Goal: Information Seeking & Learning: Get advice/opinions

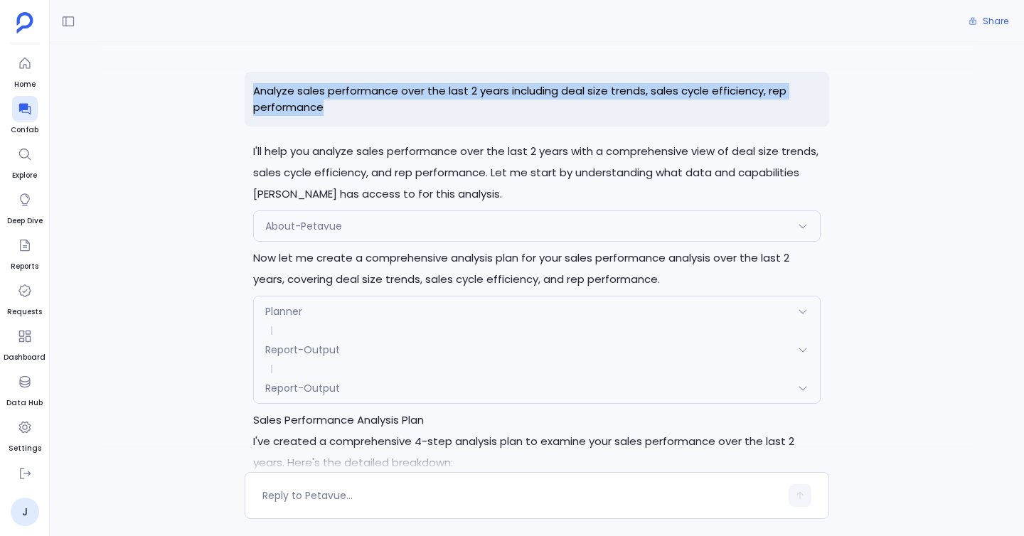
drag, startPoint x: 248, startPoint y: 87, endPoint x: 335, endPoint y: 103, distance: 88.2
click at [335, 103] on p "Analyze sales performance over the last 2 years including deal size trends, sal…" at bounding box center [537, 99] width 585 height 55
copy p "Analyze sales performance over the last 2 years including deal size trends, sal…"
click at [25, 112] on icon at bounding box center [25, 109] width 14 height 14
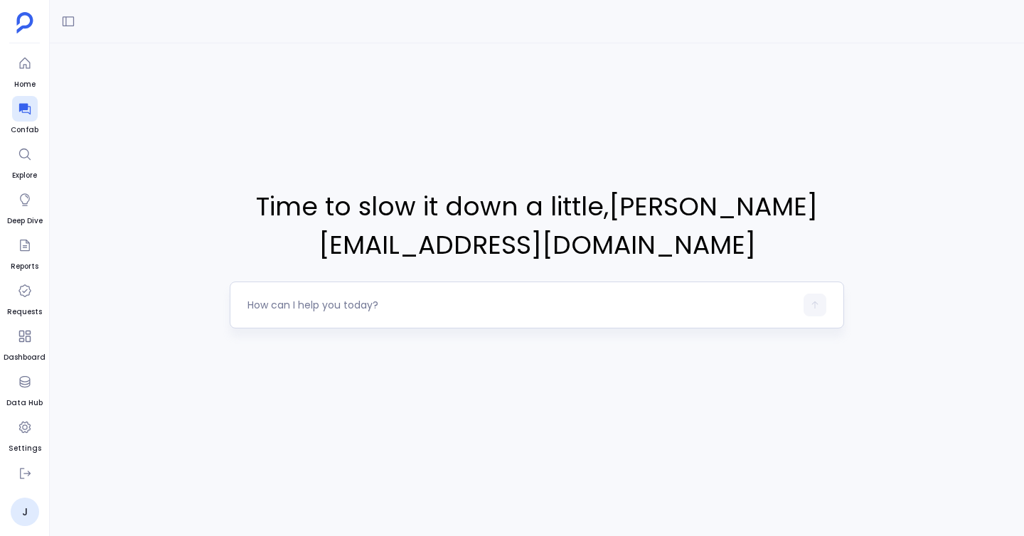
click at [334, 313] on div at bounding box center [521, 305] width 548 height 23
click at [334, 306] on textarea at bounding box center [521, 305] width 548 height 14
type textarea "Analyze sales performance over the last 2 years including deal size trends, sal…"
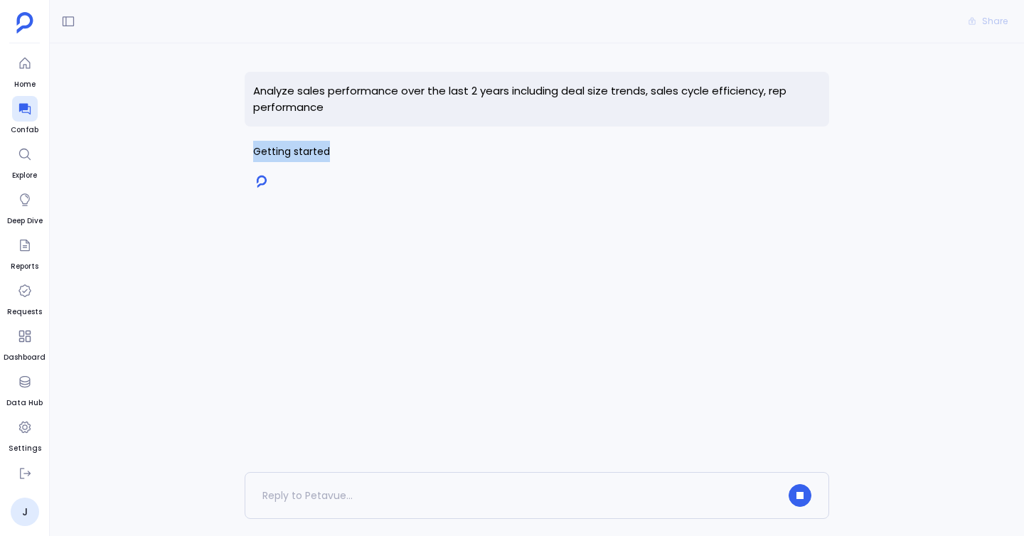
drag, startPoint x: 243, startPoint y: 148, endPoint x: 435, endPoint y: 148, distance: 191.3
click at [435, 148] on div "Analyze sales performance over the last 2 years including deal size trends, sal…" at bounding box center [537, 257] width 974 height 429
click at [435, 148] on span "Getting started" at bounding box center [537, 151] width 568 height 21
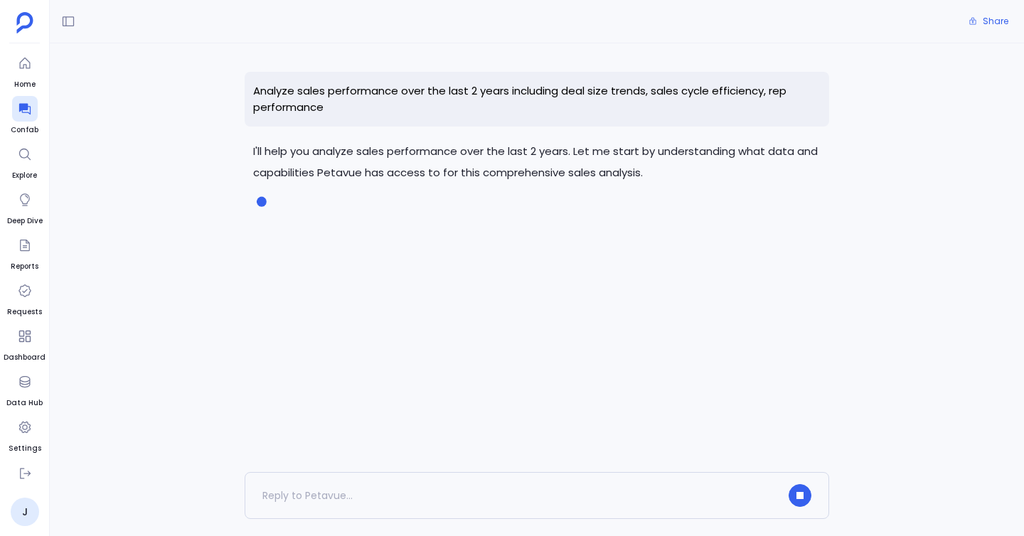
drag, startPoint x: 228, startPoint y: 160, endPoint x: 380, endPoint y: 157, distance: 152.2
click at [380, 157] on div "Analyze sales performance over the last 2 years including deal size trends, sal…" at bounding box center [537, 257] width 974 height 429
click at [380, 157] on p "I'll help you analyze sales performance over the last 2 years. Let me start by …" at bounding box center [537, 162] width 568 height 43
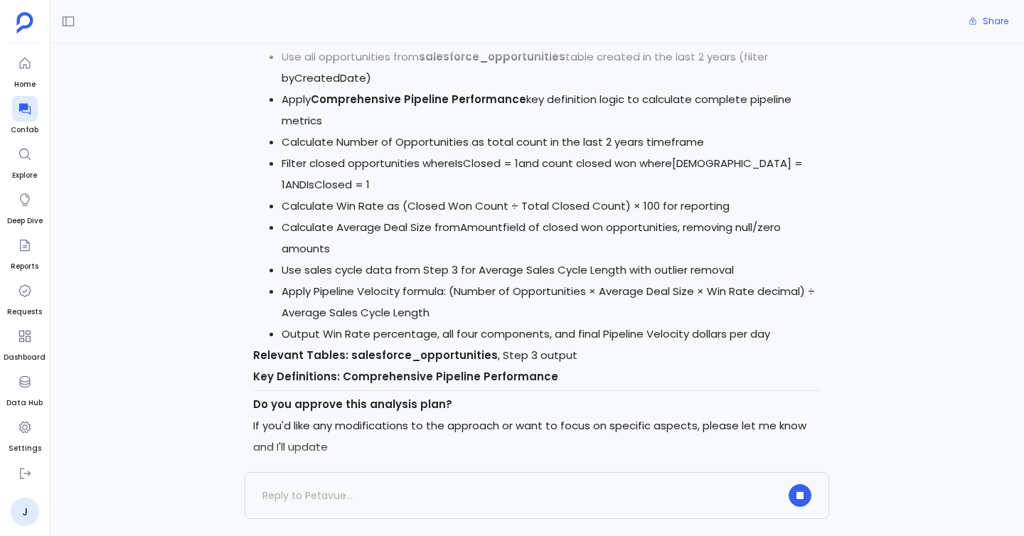
scroll to position [1722, 0]
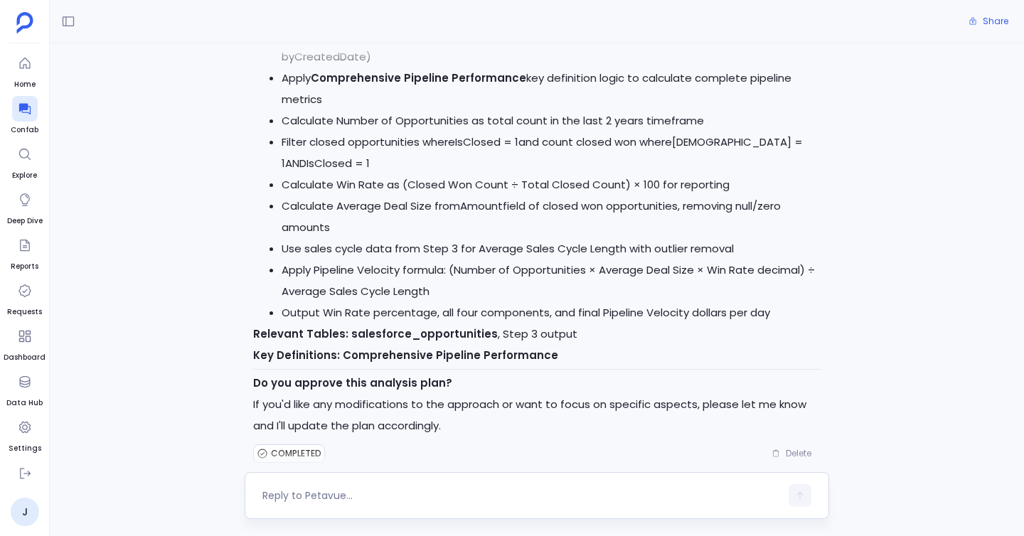
click at [296, 496] on textarea at bounding box center [521, 496] width 518 height 14
type textarea "yes"
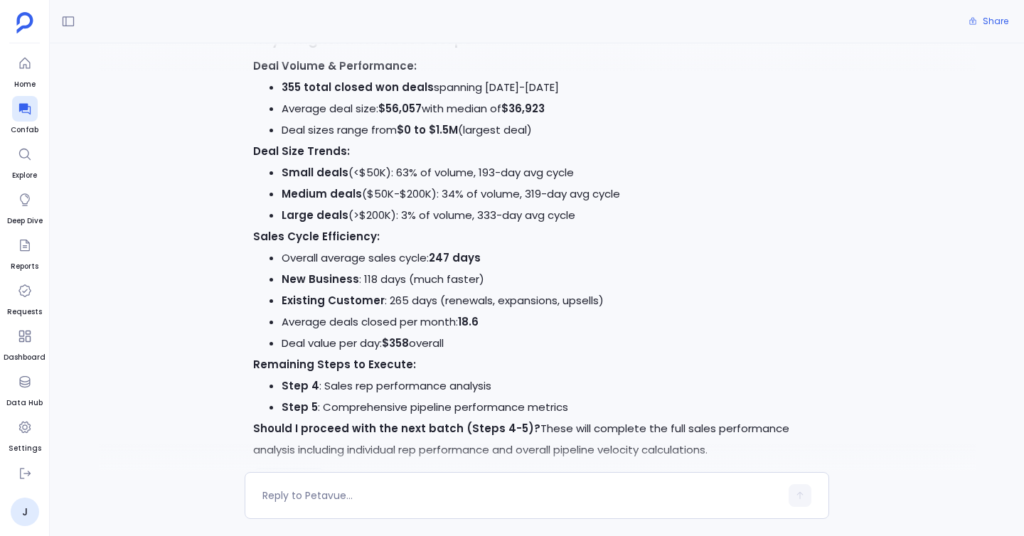
scroll to position [2927, 0]
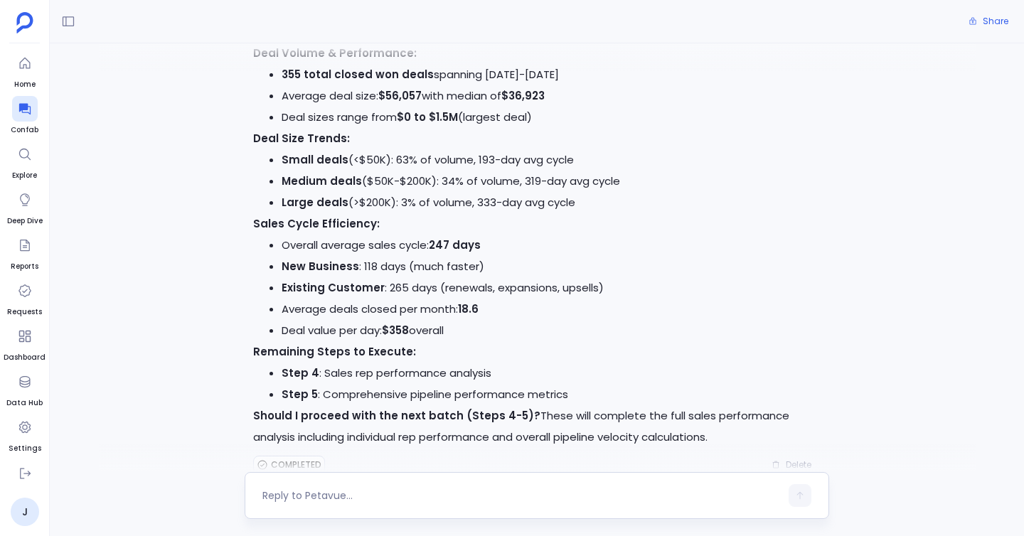
click at [313, 491] on textarea at bounding box center [521, 496] width 518 height 14
type textarea "yes"
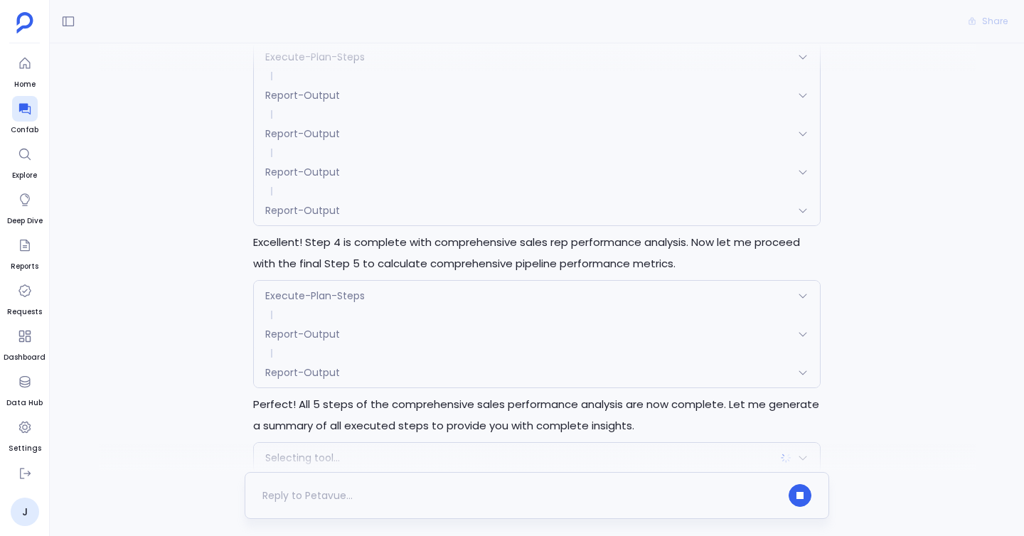
scroll to position [3515, 0]
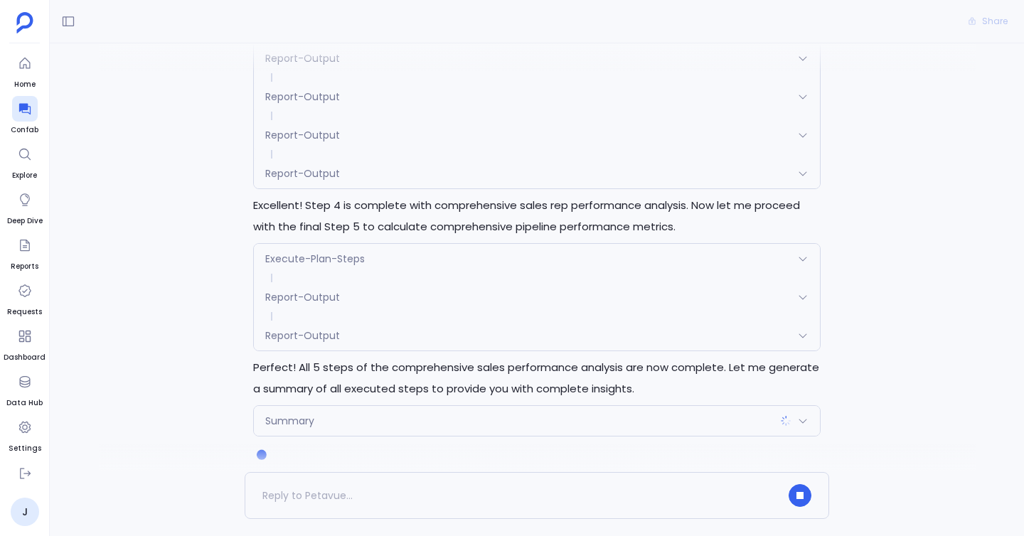
click at [299, 414] on span "Summary" at bounding box center [289, 421] width 49 height 14
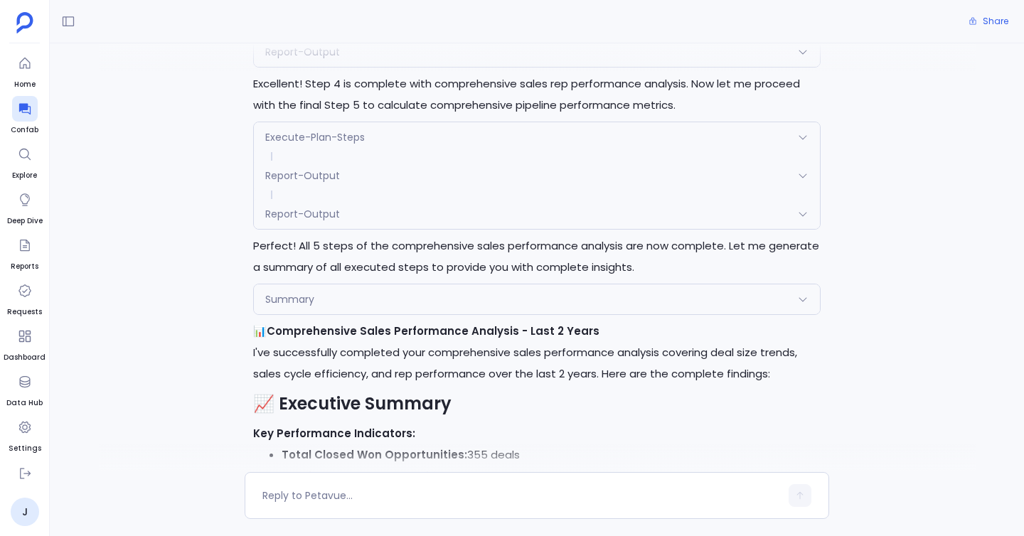
scroll to position [3686, 0]
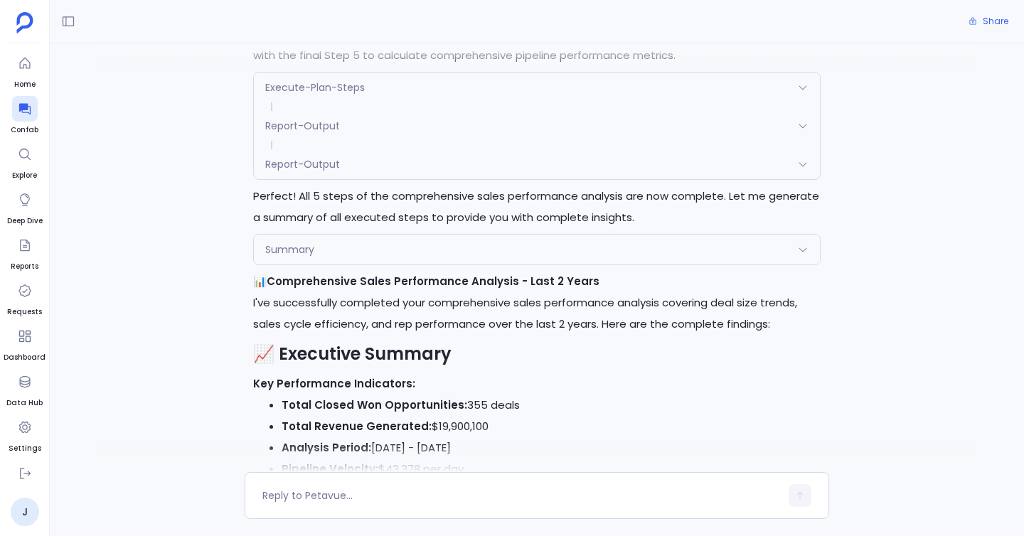
click at [334, 235] on div "Summary" at bounding box center [537, 250] width 566 height 30
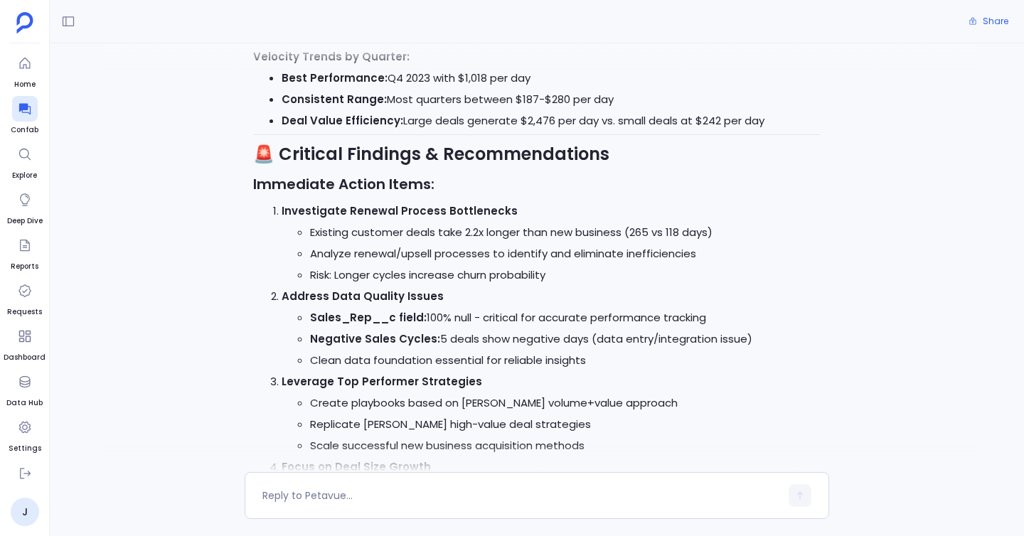
scroll to position [5644, 0]
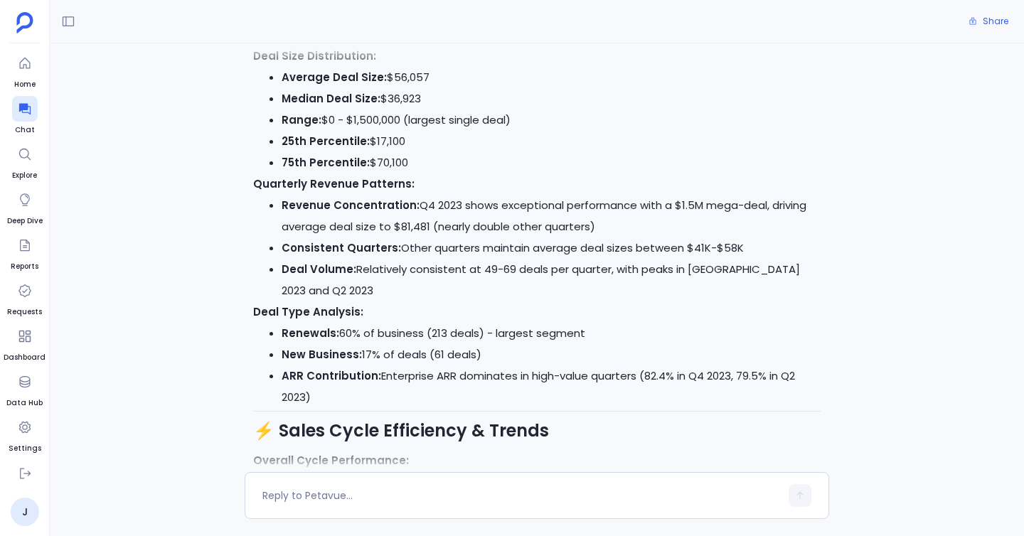
scroll to position [4190, 0]
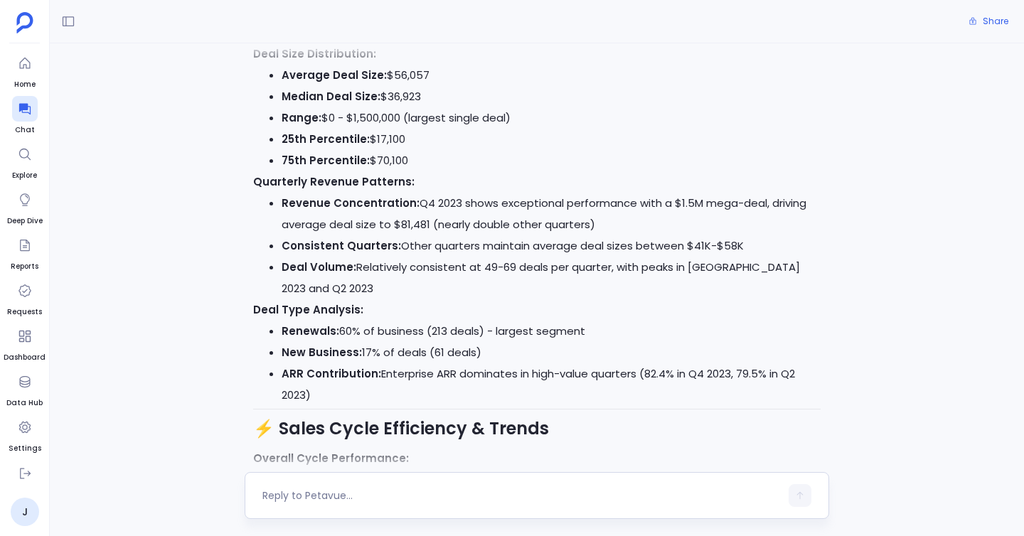
click at [348, 483] on div at bounding box center [537, 495] width 585 height 47
click at [348, 490] on textarea at bounding box center [521, 496] width 518 height 14
type textarea "Which"
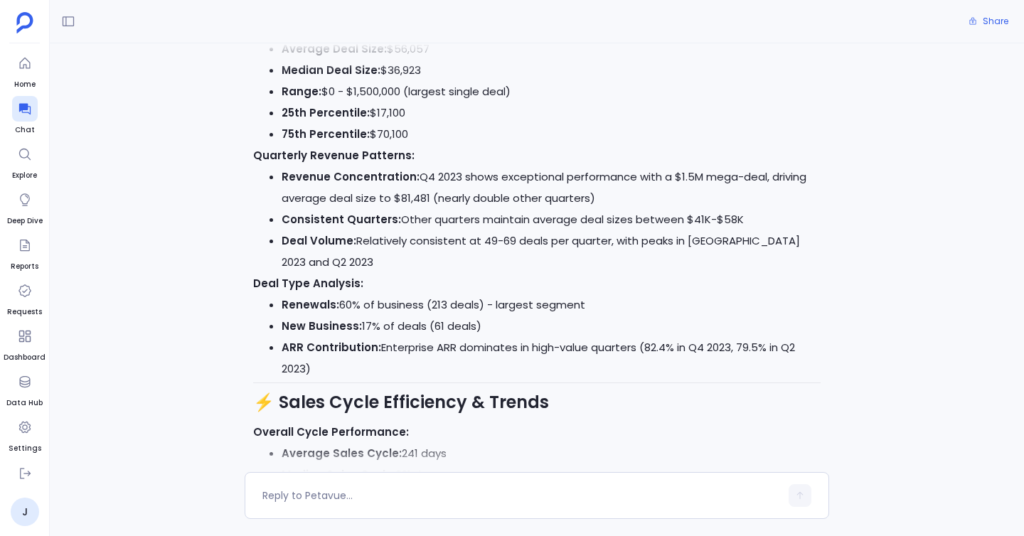
scroll to position [4203, 0]
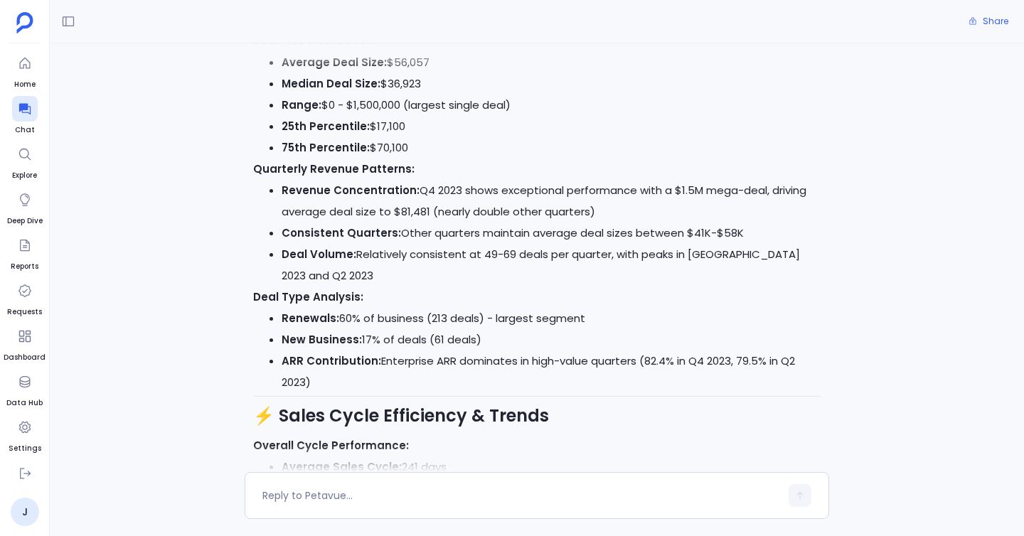
click at [302, 311] on strong "Renewals:" at bounding box center [311, 318] width 58 height 15
copy strong "Renewals"
click at [336, 491] on textarea at bounding box center [521, 496] width 518 height 14
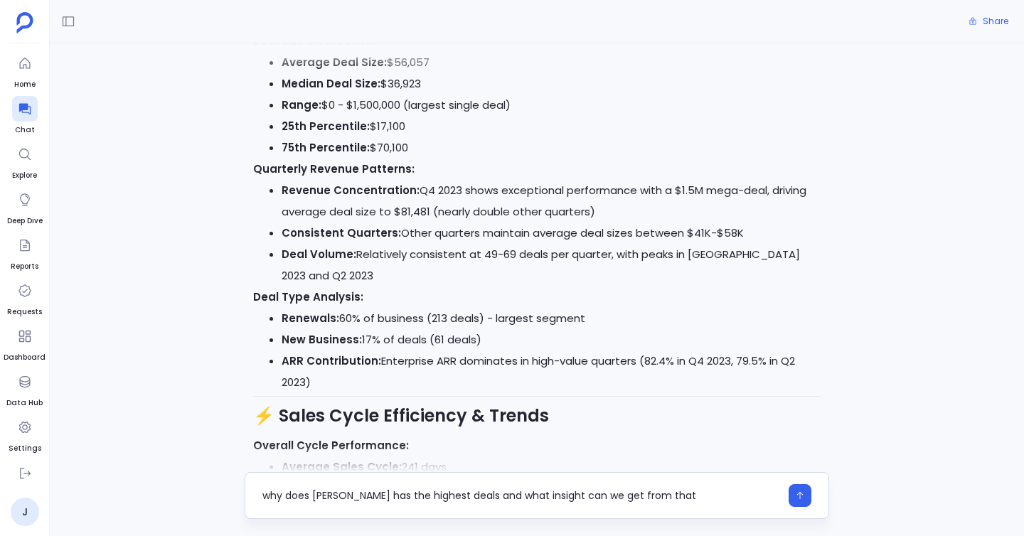
type textarea "why does [PERSON_NAME] has the highest deals and what insight can we get from t…"
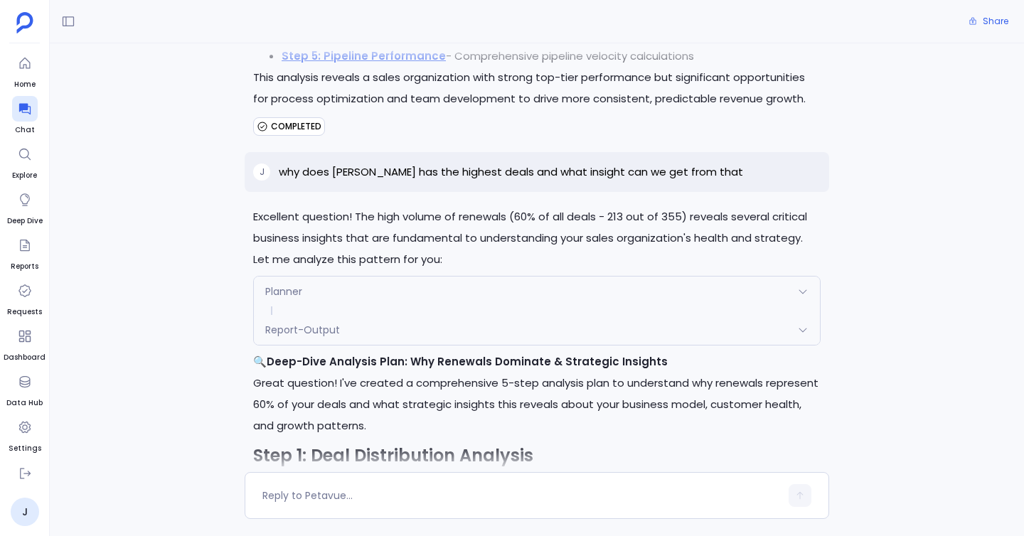
scroll to position [6184, 0]
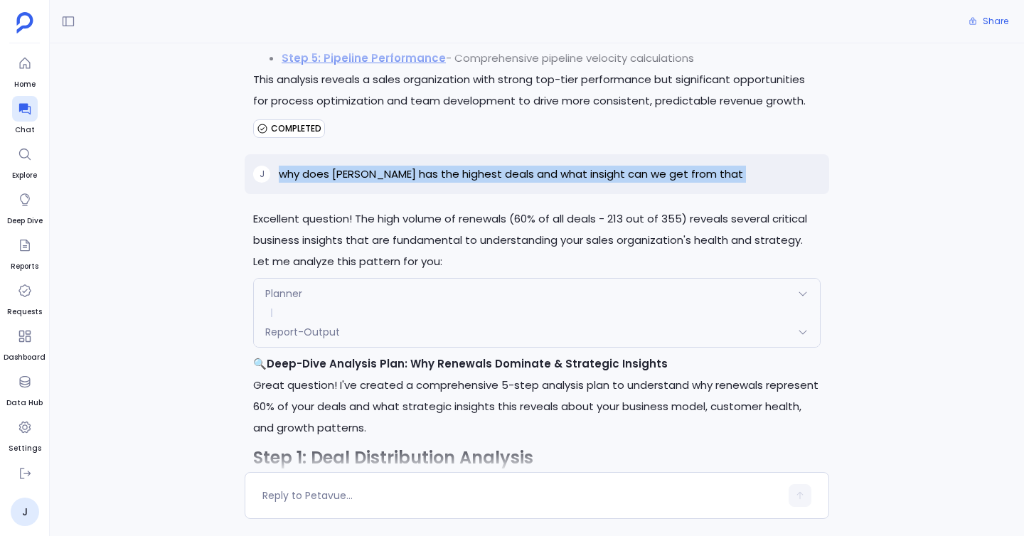
drag, startPoint x: 272, startPoint y: 127, endPoint x: 836, endPoint y: 162, distance: 565.1
click at [836, 162] on div "j Analyze sales performance over the last 2 years including deal size trends, s…" at bounding box center [537, 257] width 974 height 429
copy div "why does Renewals has the highest deals and what insight can we get from that"
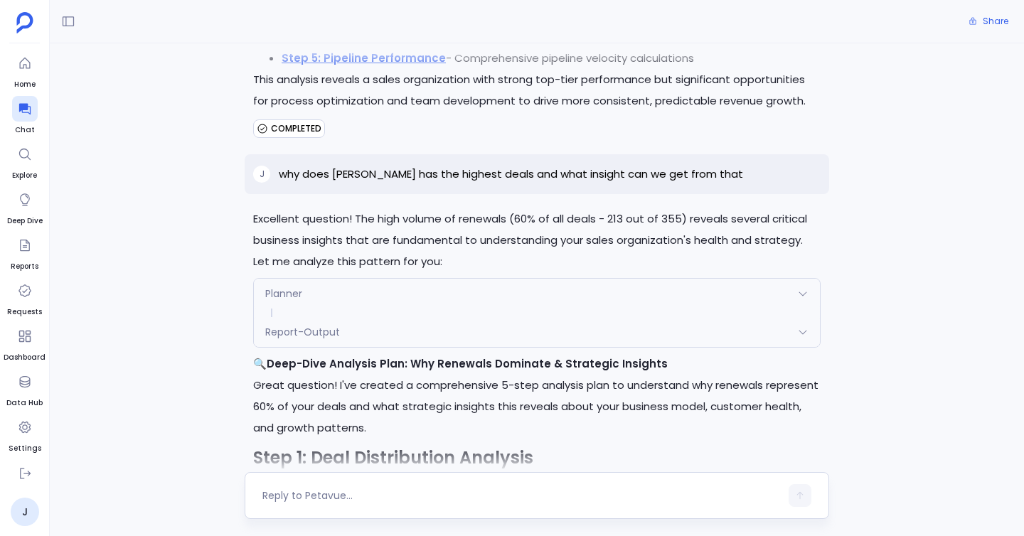
click at [397, 504] on div at bounding box center [521, 495] width 518 height 23
click at [397, 490] on textarea at bounding box center [521, 496] width 518 height 14
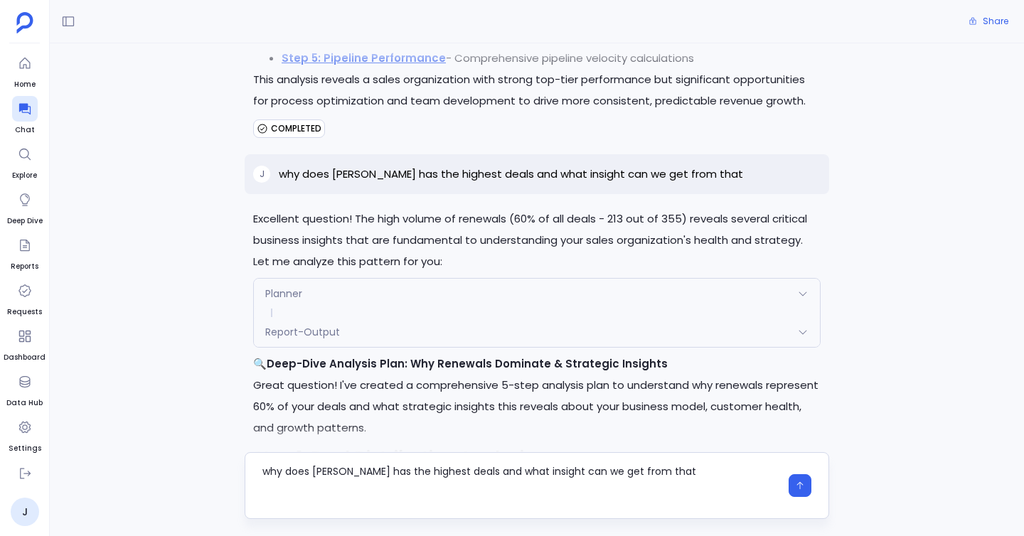
scroll to position [0, 0]
drag, startPoint x: 489, startPoint y: 470, endPoint x: 238, endPoint y: 457, distance: 251.4
click at [238, 457] on div "why does [PERSON_NAME] has the highest deals and what insight can we get from t…" at bounding box center [537, 471] width 974 height 95
click at [451, 465] on textarea "what insight can we get from that" at bounding box center [521, 485] width 518 height 43
type textarea "what insight can we get from the renewals"
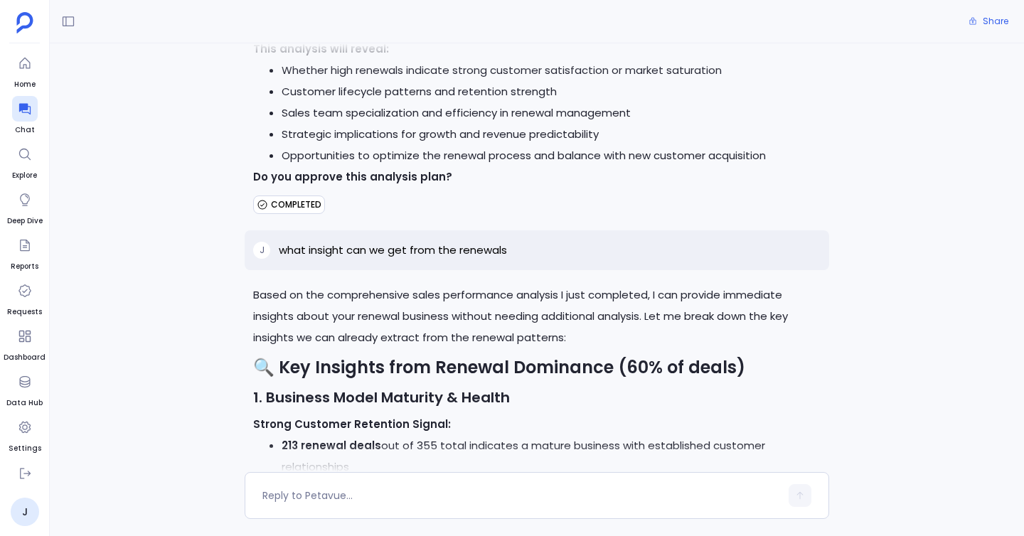
scroll to position [8303, 0]
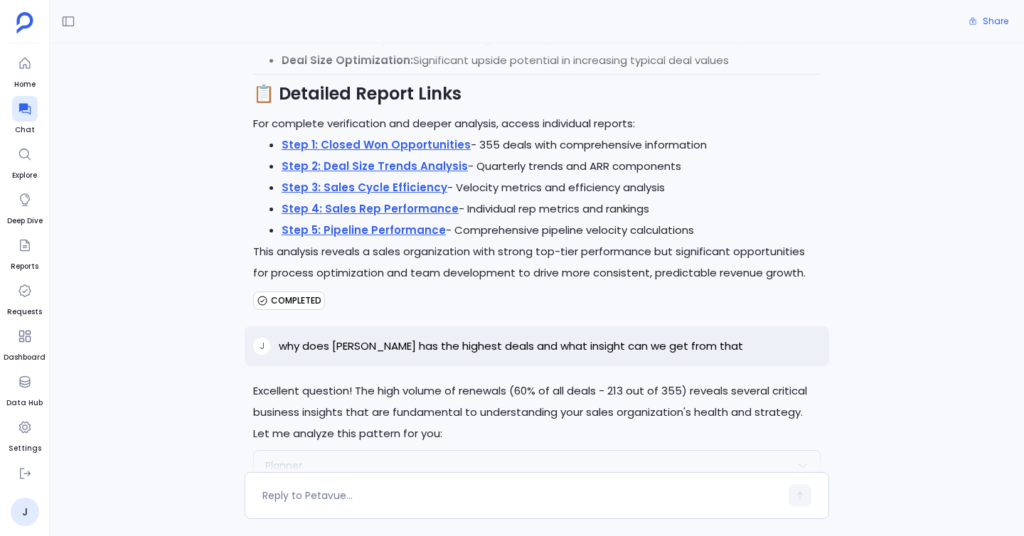
scroll to position [6009, 0]
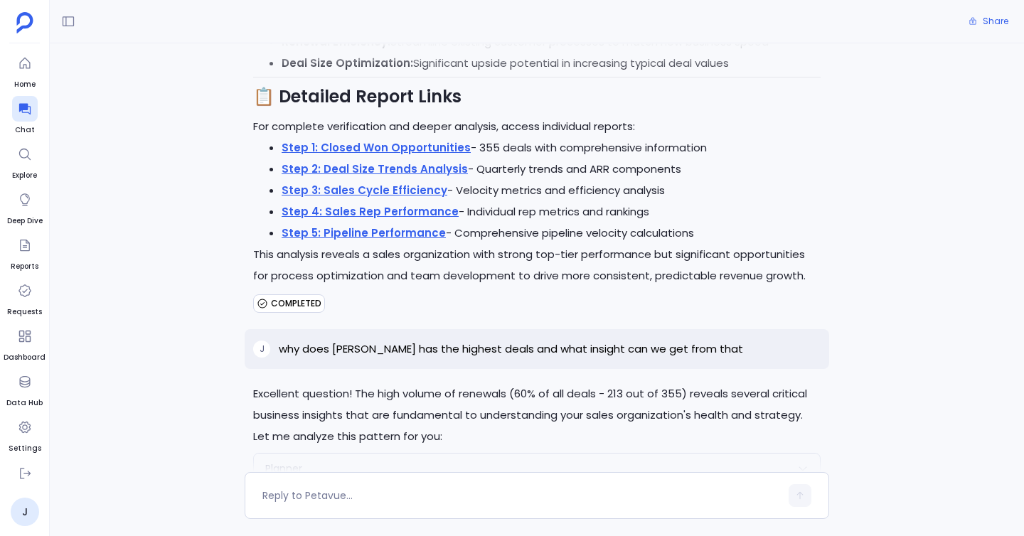
click at [237, 85] on div "j Analyze sales performance over the last 2 years including deal size trends, s…" at bounding box center [537, 257] width 974 height 429
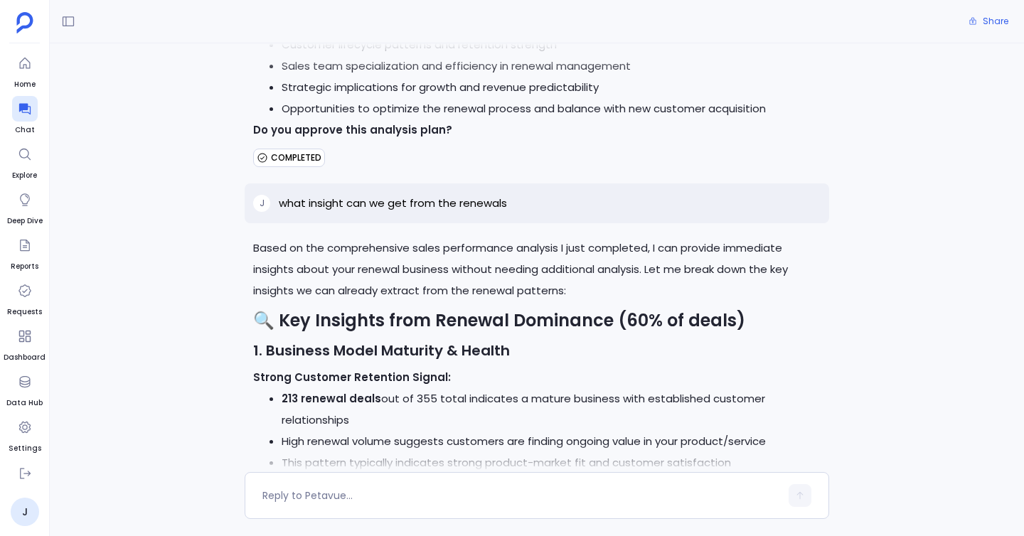
scroll to position [8265, 0]
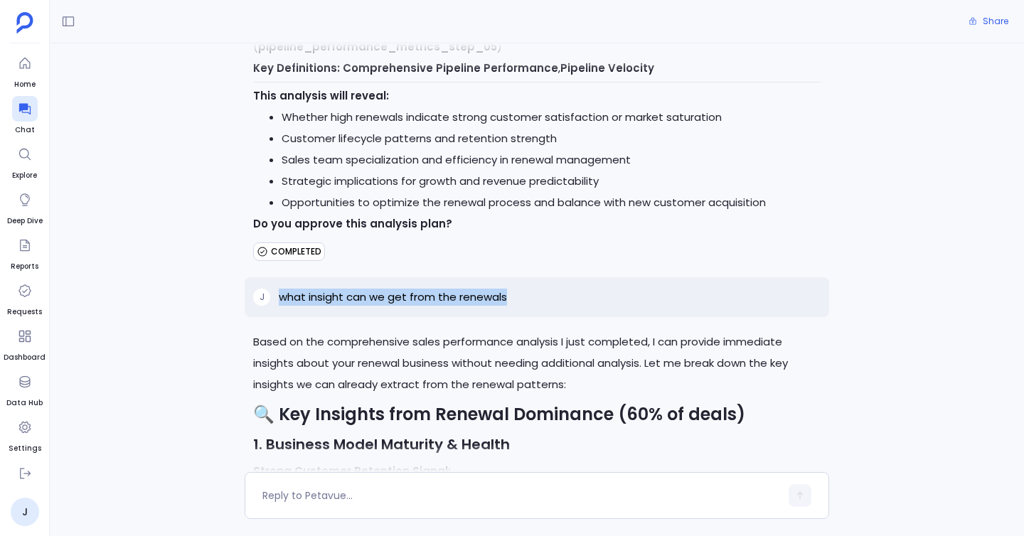
drag, startPoint x: 273, startPoint y: 257, endPoint x: 568, endPoint y: 250, distance: 295.2
click at [568, 277] on div "j what insight can we get from the renewals" at bounding box center [537, 297] width 585 height 40
copy div "what insight can we get from the renewals"
click at [352, 490] on textarea at bounding box center [521, 496] width 518 height 14
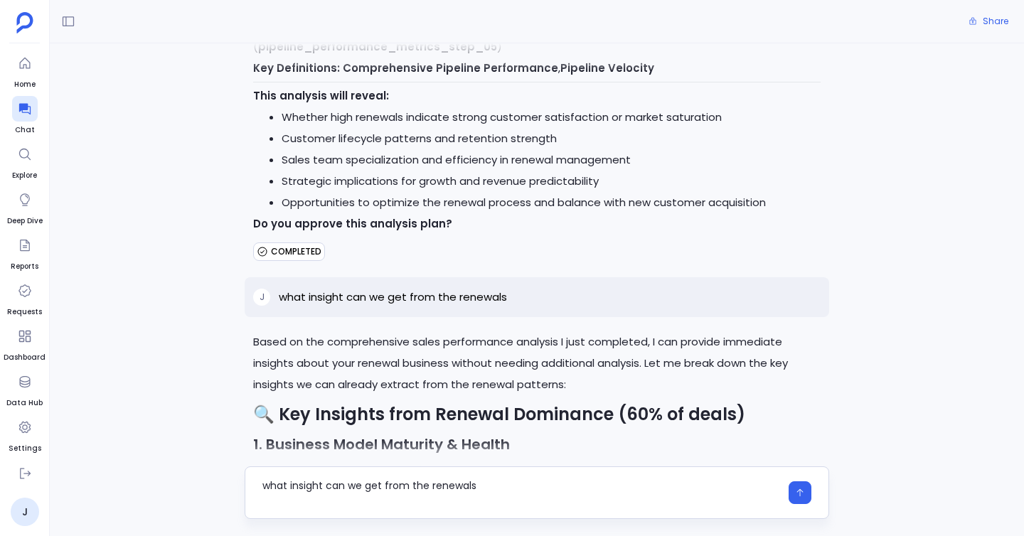
scroll to position [0, 0]
type textarea "what insight can we get from the renewals , use the summary tool"
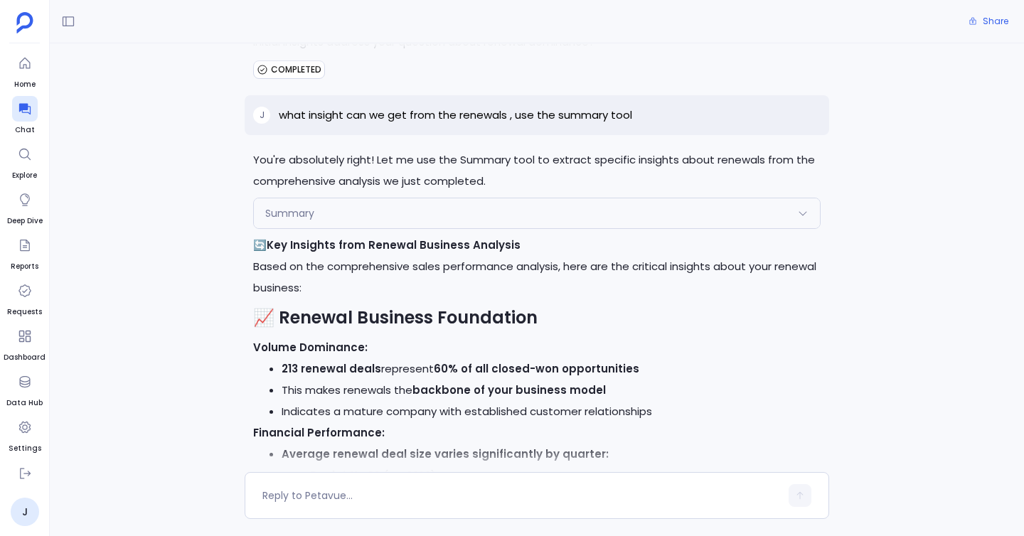
scroll to position [9816, 0]
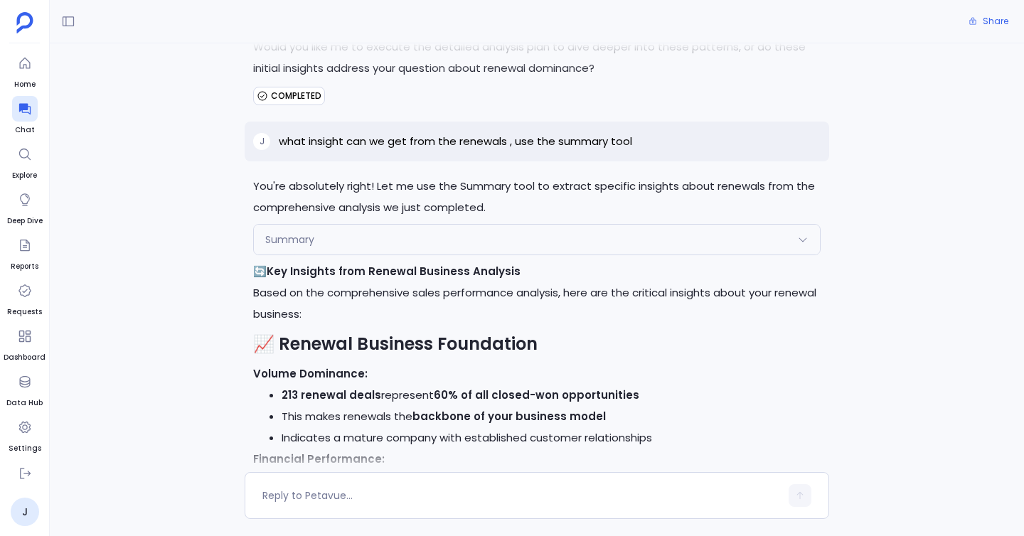
click at [336, 225] on div "Summary" at bounding box center [537, 240] width 566 height 30
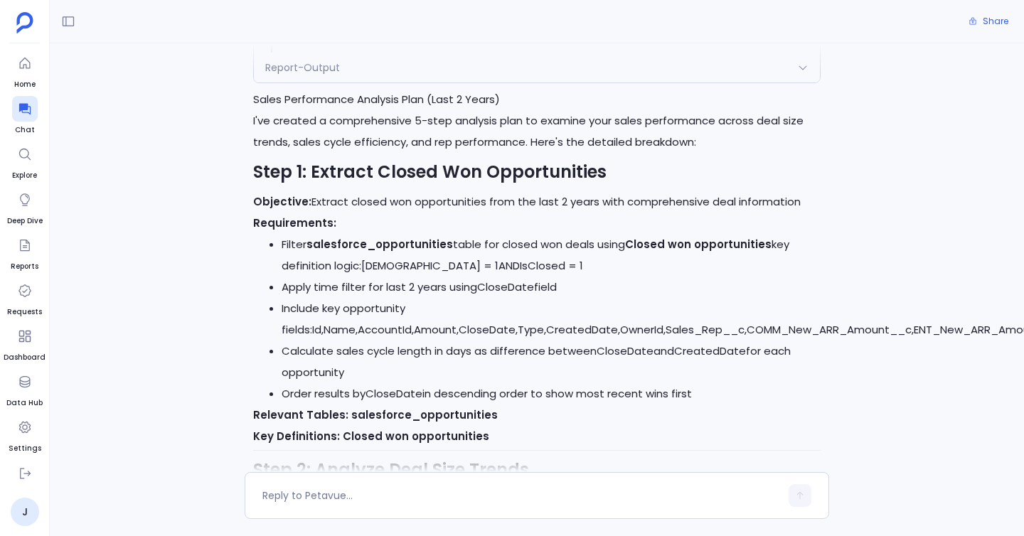
scroll to position [0, 0]
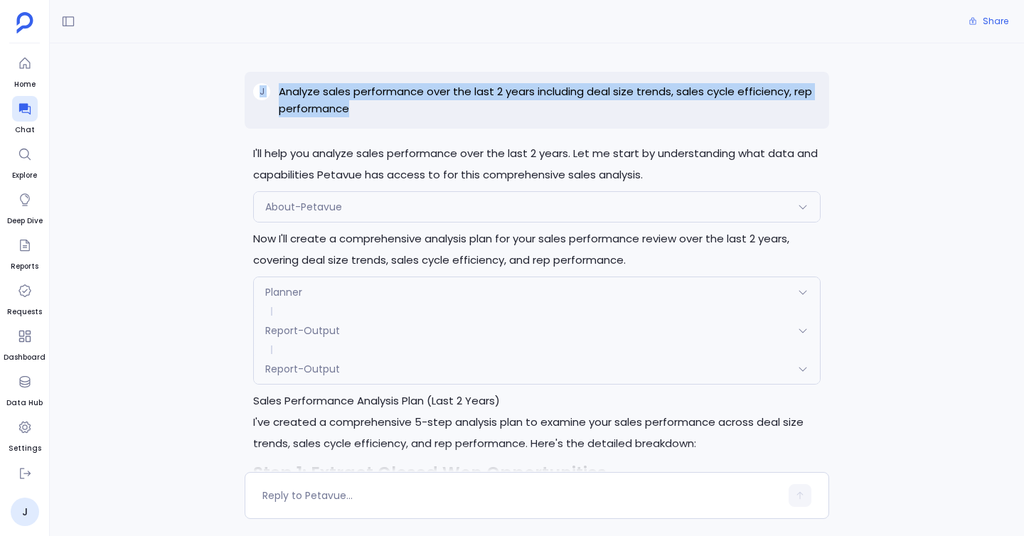
drag, startPoint x: 269, startPoint y: 82, endPoint x: 400, endPoint y: 120, distance: 136.4
click at [400, 120] on div "j Analyze sales performance over the last 2 years including deal size trends, s…" at bounding box center [537, 100] width 585 height 57
drag, startPoint x: 280, startPoint y: 82, endPoint x: 368, endPoint y: 115, distance: 94.3
click at [368, 115] on div "j Analyze sales performance over the last 2 years including deal size trends, s…" at bounding box center [537, 100] width 585 height 57
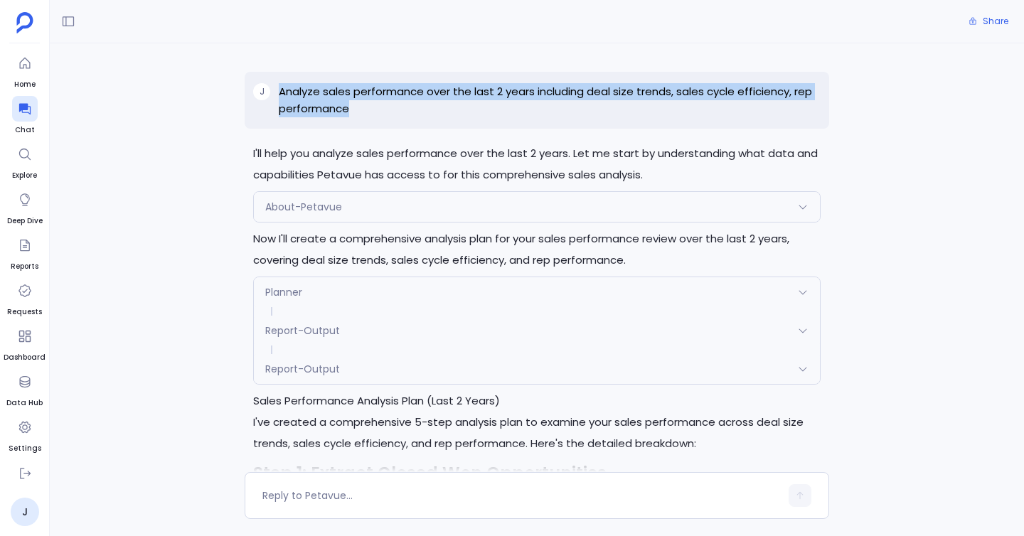
copy p "Analyze sales performance over the last 2 years including deal size trends, sal…"
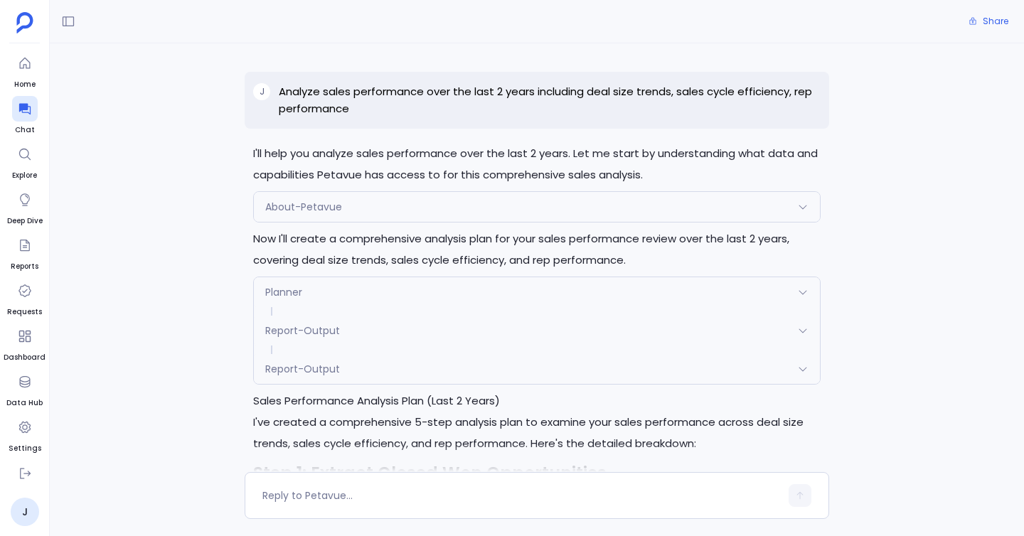
click at [226, 323] on div "j Analyze sales performance over the last 2 years including deal size trends, s…" at bounding box center [537, 257] width 974 height 429
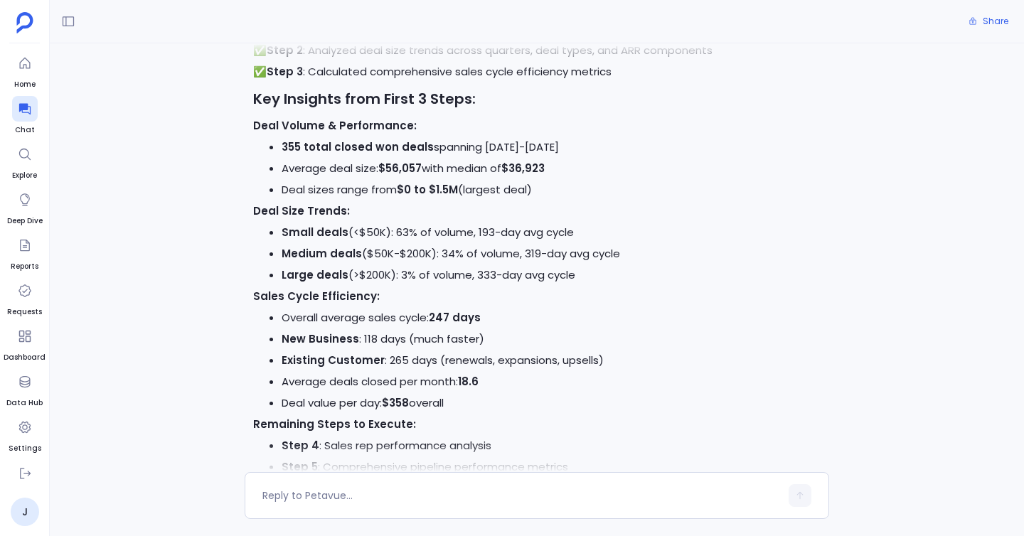
scroll to position [2880, 0]
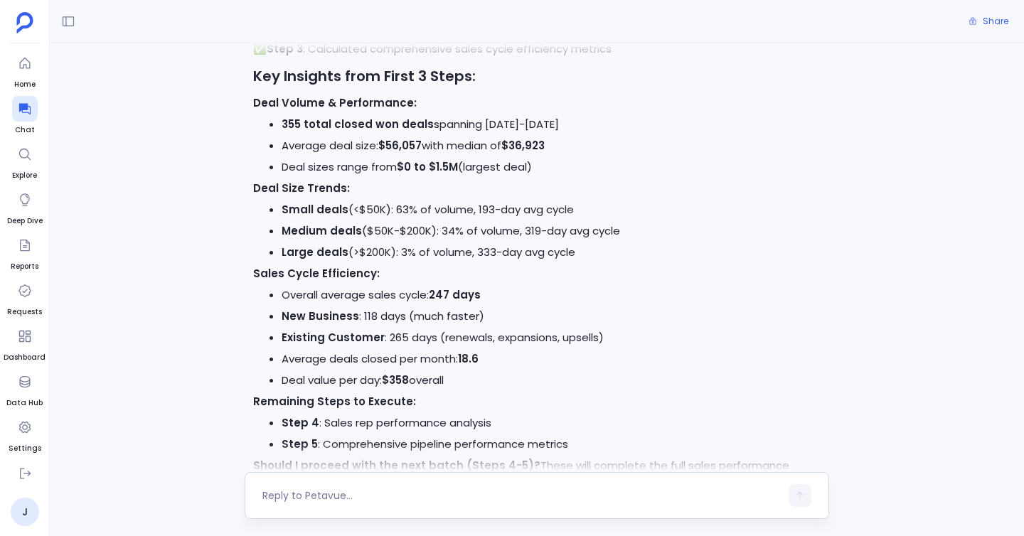
click at [335, 489] on textarea at bounding box center [521, 496] width 518 height 14
type textarea "can you give me insights about small deals"
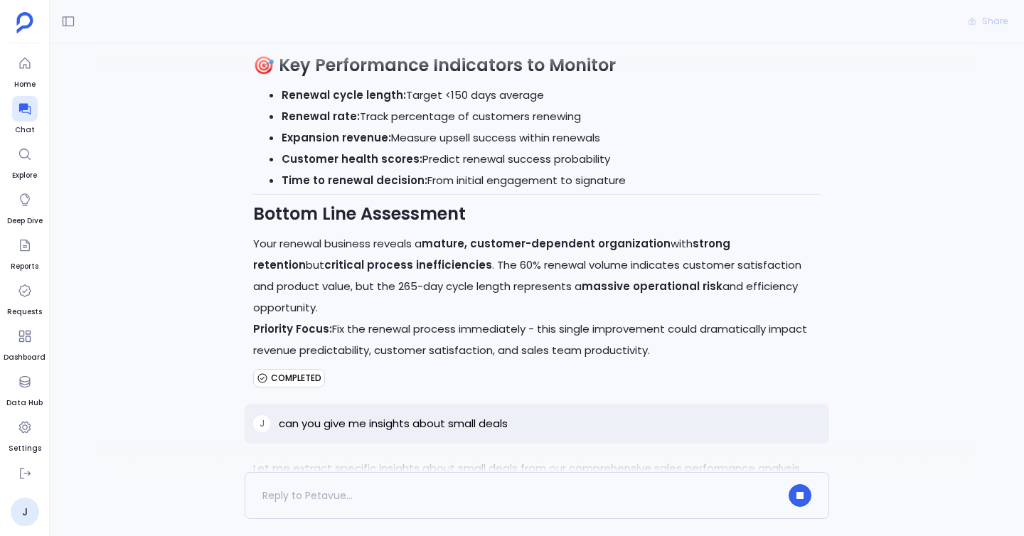
scroll to position [11785, 0]
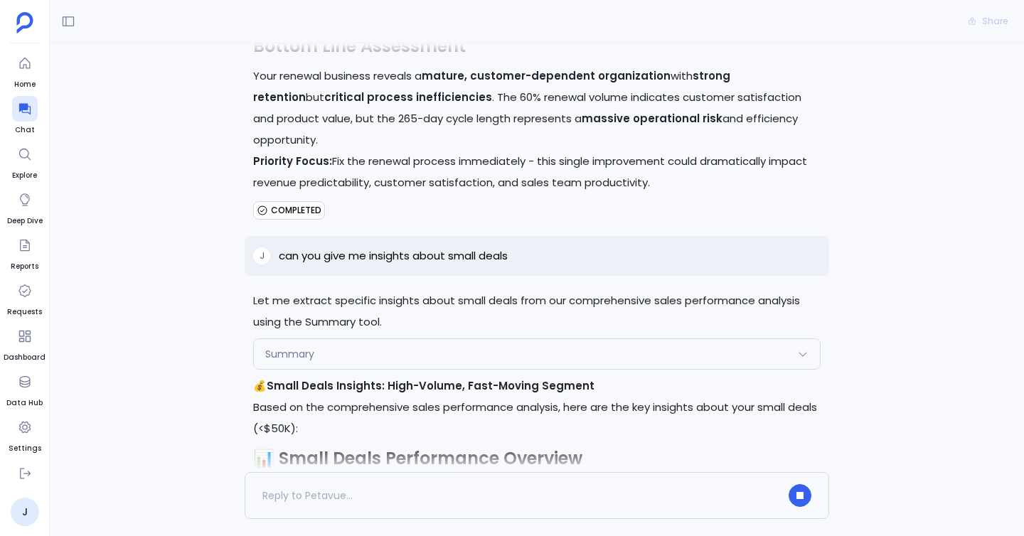
click at [568, 339] on div "Summary" at bounding box center [537, 354] width 566 height 30
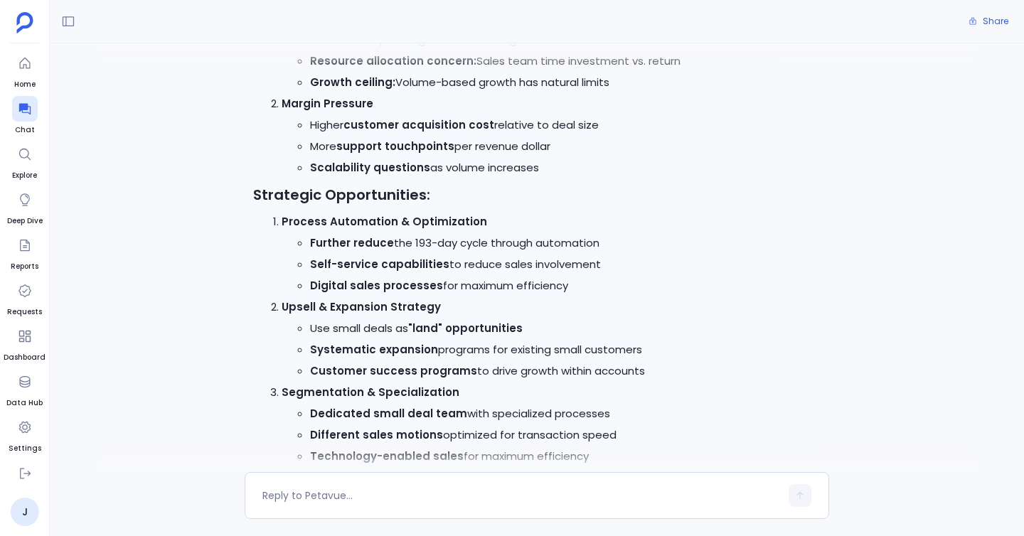
scroll to position [13489, 0]
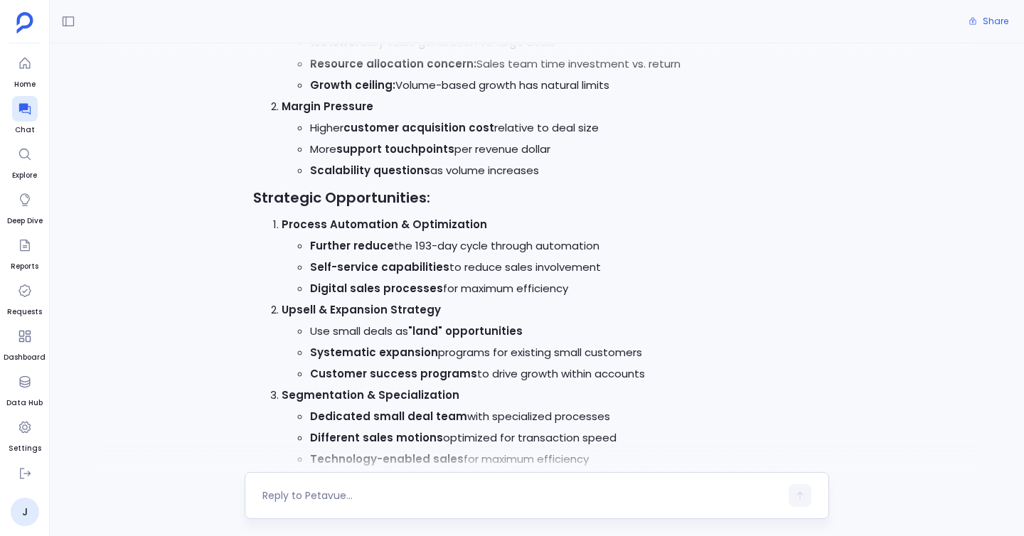
click at [395, 483] on div at bounding box center [537, 495] width 585 height 47
click at [388, 497] on textarea at bounding box center [521, 496] width 518 height 14
click at [341, 492] on textarea "can you recomend" at bounding box center [521, 496] width 518 height 14
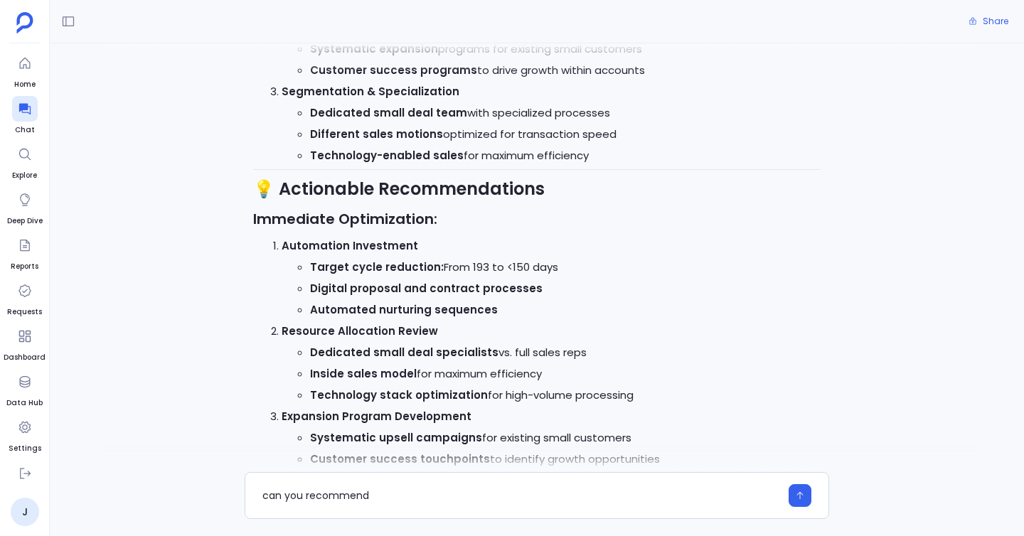
scroll to position [13793, 0]
drag, startPoint x: 277, startPoint y: 267, endPoint x: 428, endPoint y: 268, distance: 150.8
click at [428, 320] on li "Resource Allocation Review Dedicated small deal specialists vs. full sales reps…" at bounding box center [551, 362] width 539 height 85
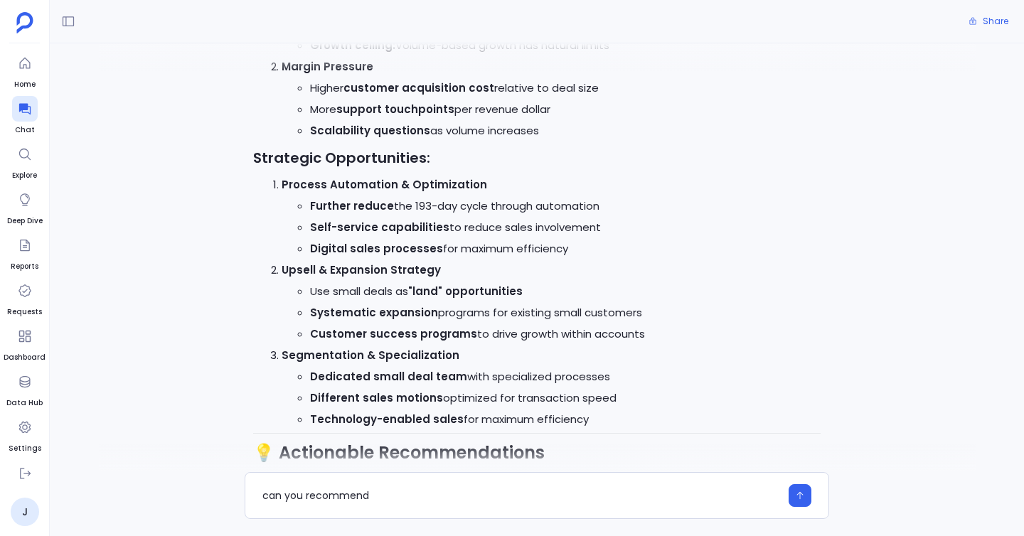
scroll to position [13526, 0]
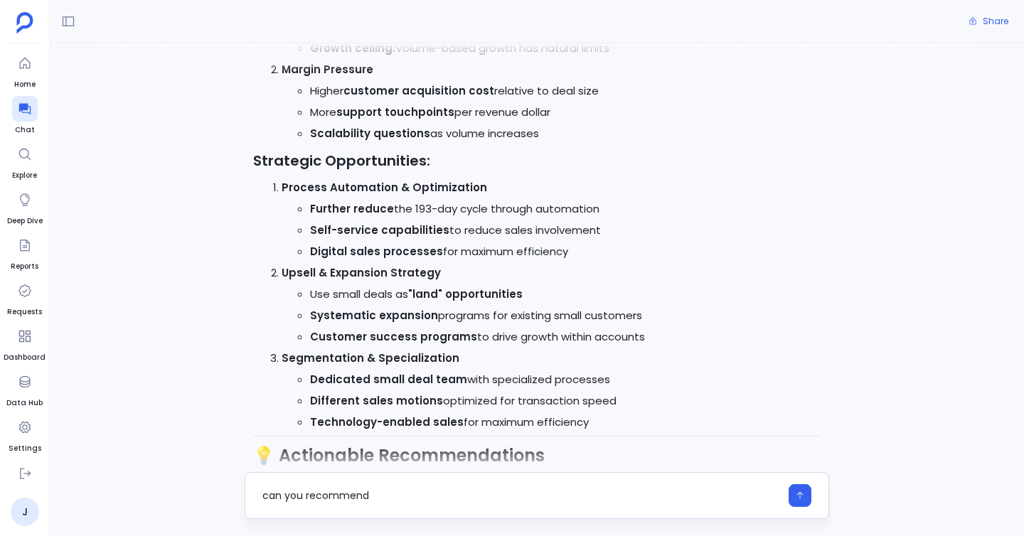
click at [397, 499] on textarea "can you recommend" at bounding box center [521, 496] width 518 height 14
click at [499, 493] on textarea "can you recommend what other upsell opportunies" at bounding box center [521, 496] width 518 height 14
click at [509, 494] on textarea "can you recommend what other upsell opportunies" at bounding box center [521, 496] width 518 height 14
click at [578, 509] on div "can you recommend what other upsell opportunities" at bounding box center [537, 495] width 585 height 47
click at [578, 499] on textarea "can you recommend what other upsell opportunities" at bounding box center [521, 496] width 518 height 14
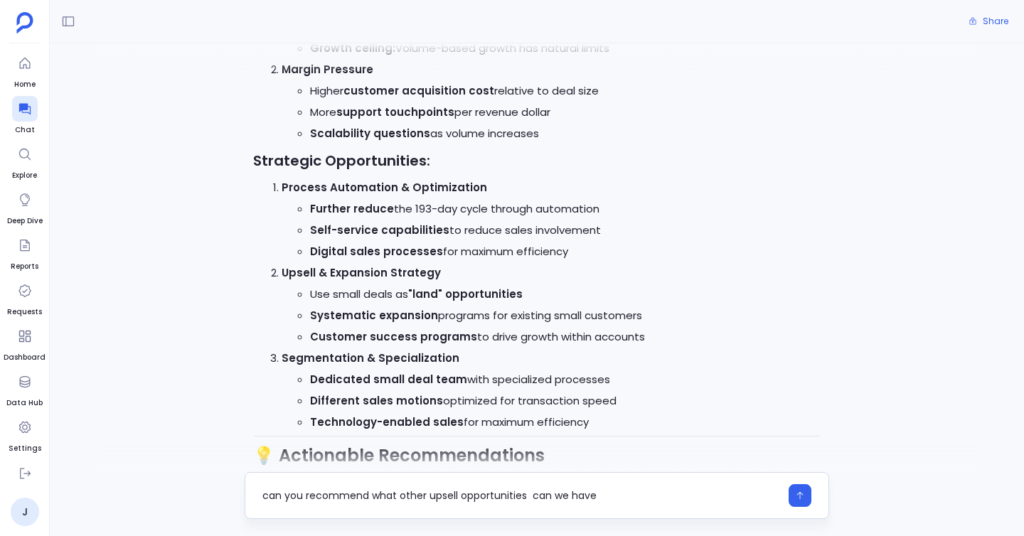
type textarea "can you recommend what other upsell opportunities can we have"
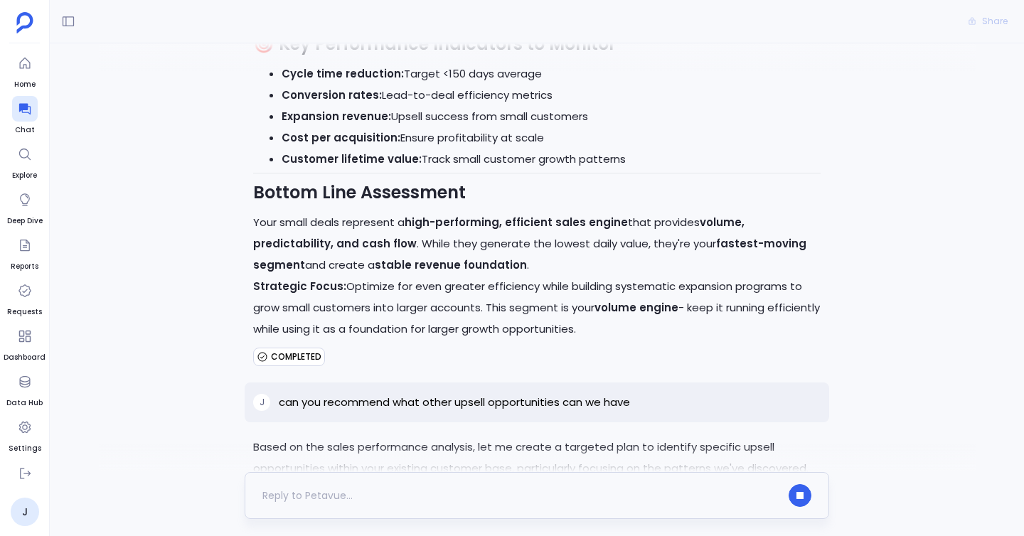
scroll to position [14503, 0]
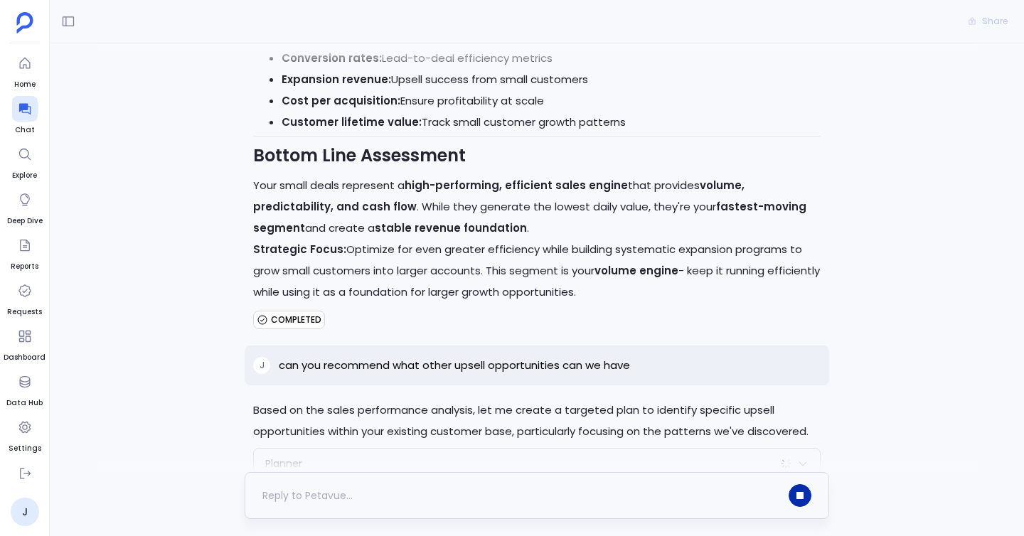
click at [797, 489] on button "button" at bounding box center [800, 495] width 23 height 23
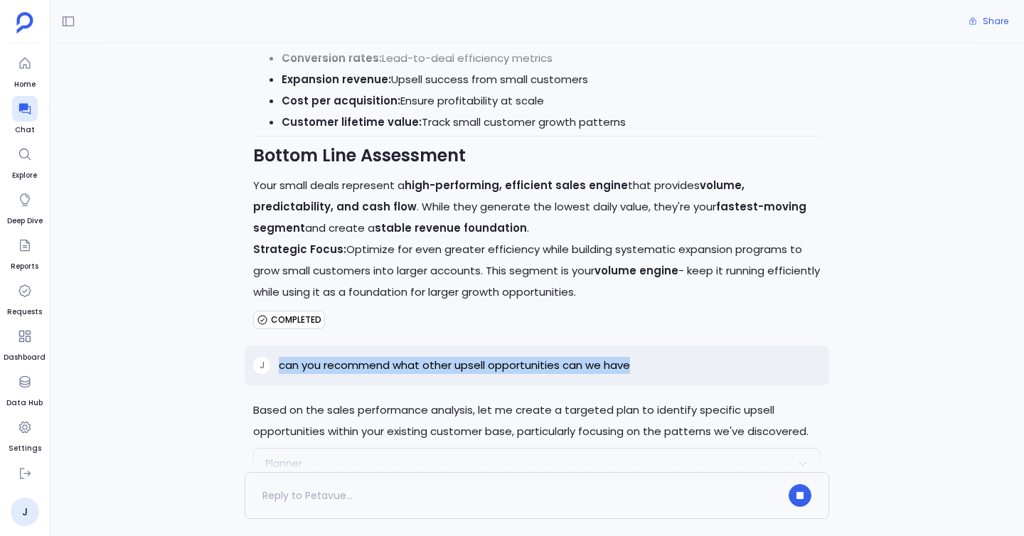
drag, startPoint x: 277, startPoint y: 299, endPoint x: 644, endPoint y: 313, distance: 367.2
click at [644, 346] on div "j can you recommend what other upsell opportunities can we have" at bounding box center [537, 366] width 585 height 40
copy p "can you recommend what other upsell opportunities can we have"
click at [379, 494] on div at bounding box center [521, 495] width 518 height 23
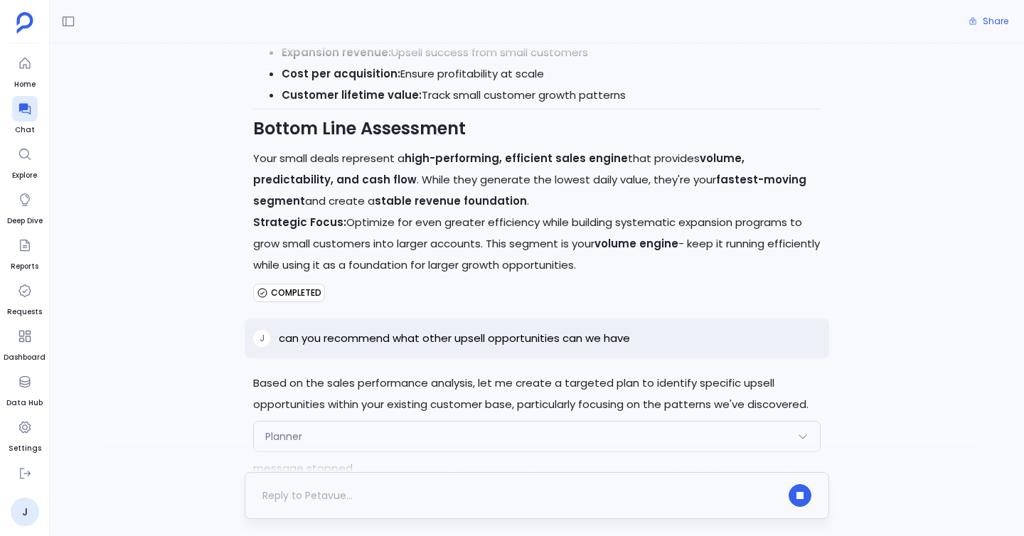
click at [351, 495] on div at bounding box center [521, 495] width 518 height 23
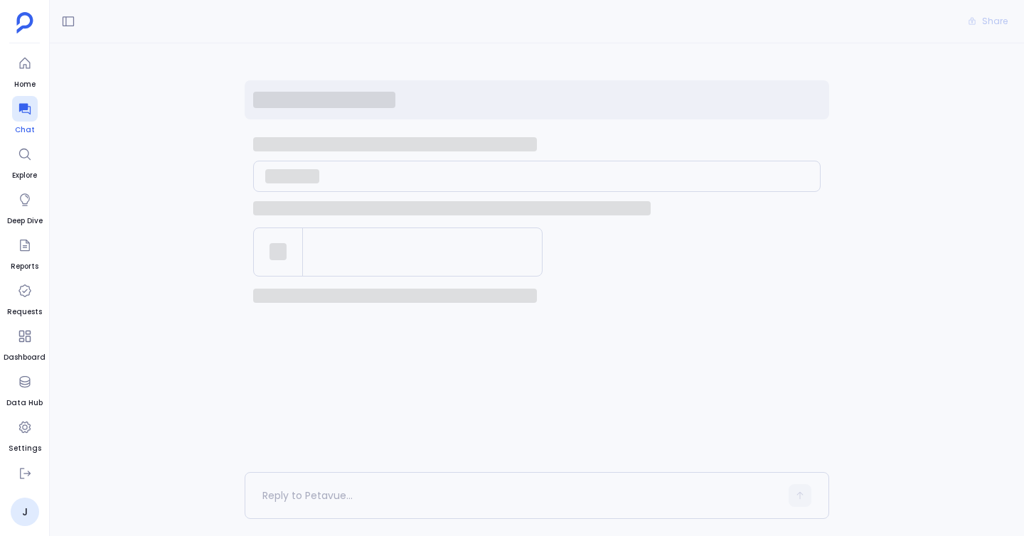
click at [18, 117] on div at bounding box center [25, 109] width 26 height 26
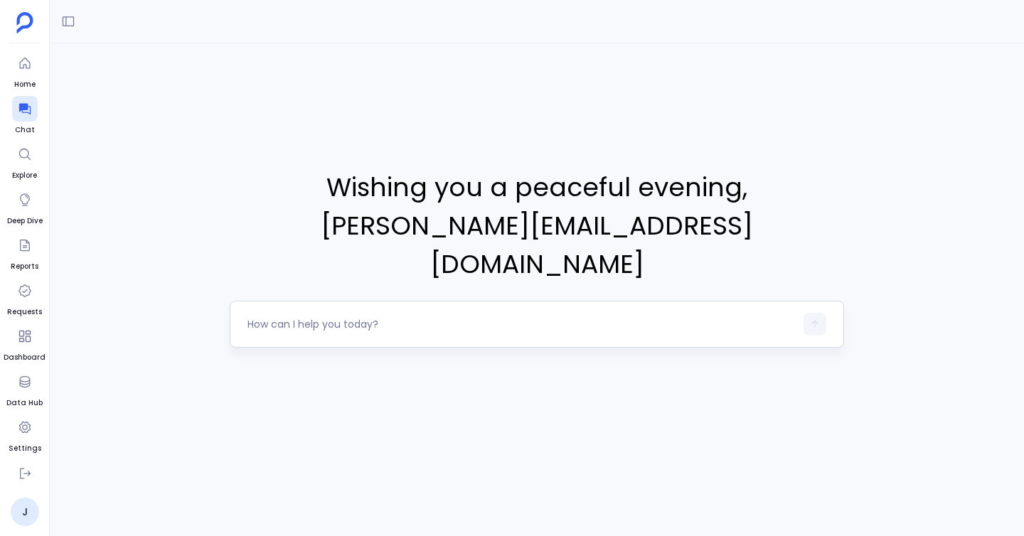
click at [339, 317] on textarea at bounding box center [521, 324] width 548 height 14
type textarea "Analyze sales performance over the last 2 years including deal size trends, sal…"
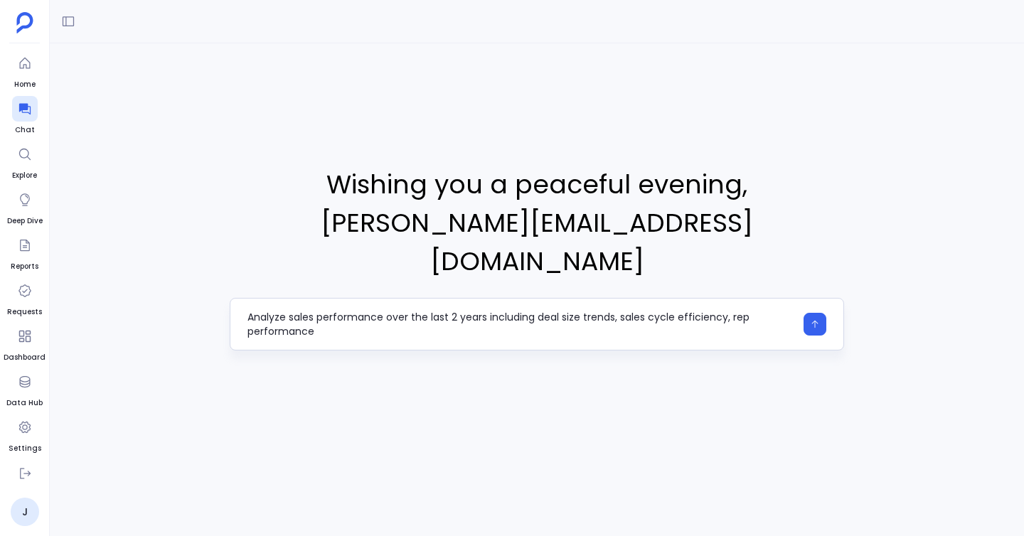
click at [343, 310] on textarea "Analyze sales performance over the last 2 years including deal size trends, sal…" at bounding box center [521, 324] width 548 height 28
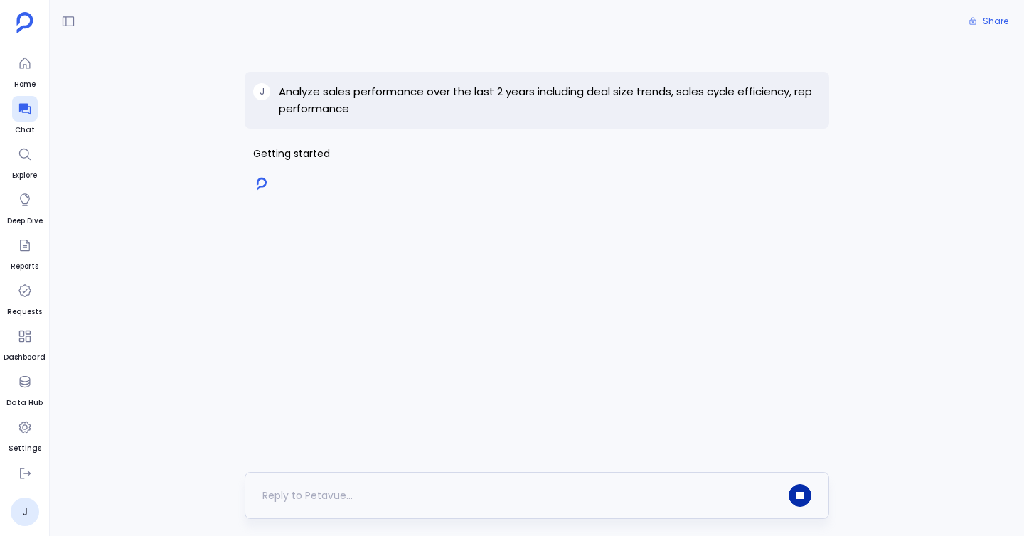
click at [792, 487] on button "button" at bounding box center [800, 495] width 23 height 23
click at [799, 182] on span "Delete" at bounding box center [799, 181] width 26 height 11
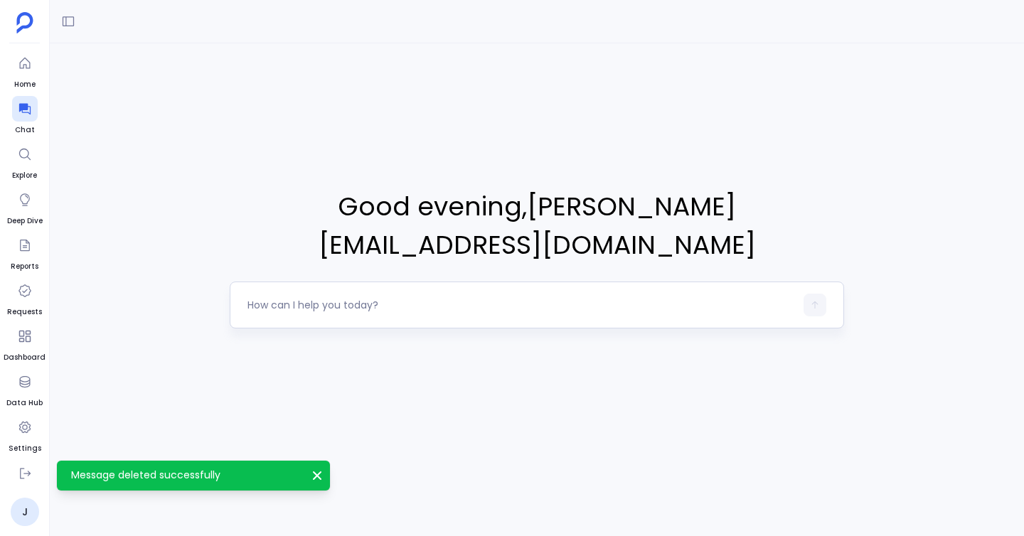
click at [340, 298] on textarea at bounding box center [521, 305] width 548 height 14
type textarea "Analyze sales performance over the last 2 years including deal size trends, sal…"
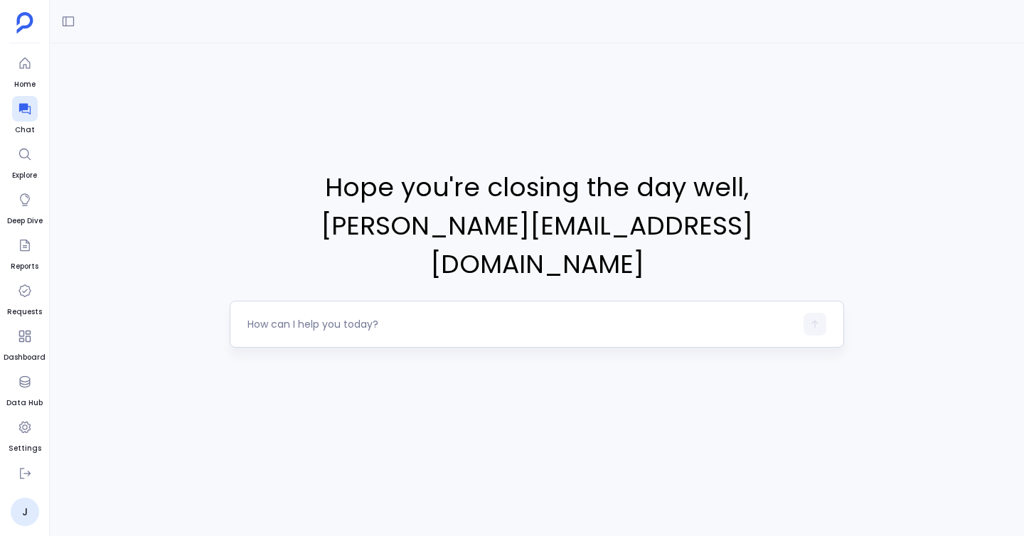
click at [432, 317] on textarea at bounding box center [521, 324] width 548 height 14
type textarea "Analyze sales performance over the last 2 years including deal size trends, sal…"
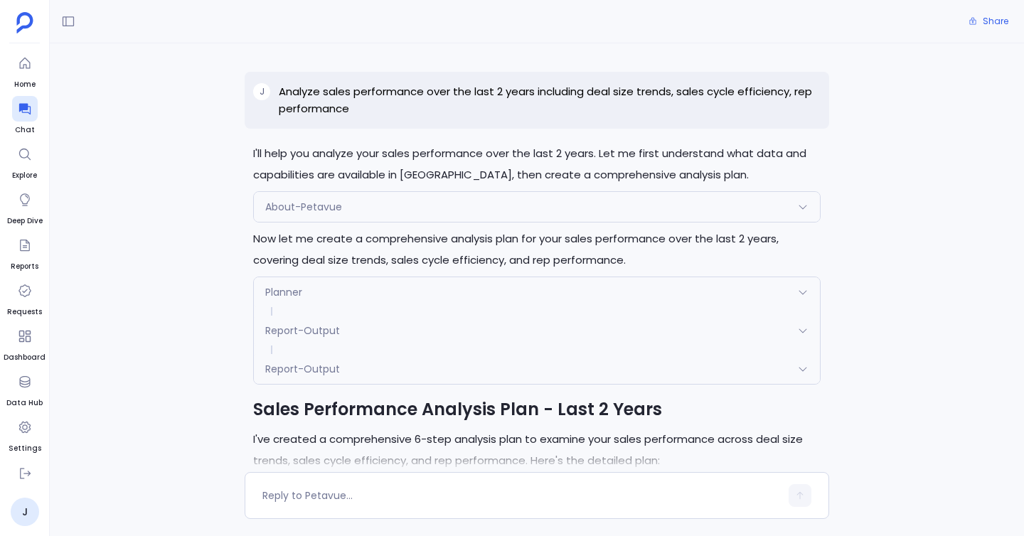
scroll to position [2474, 0]
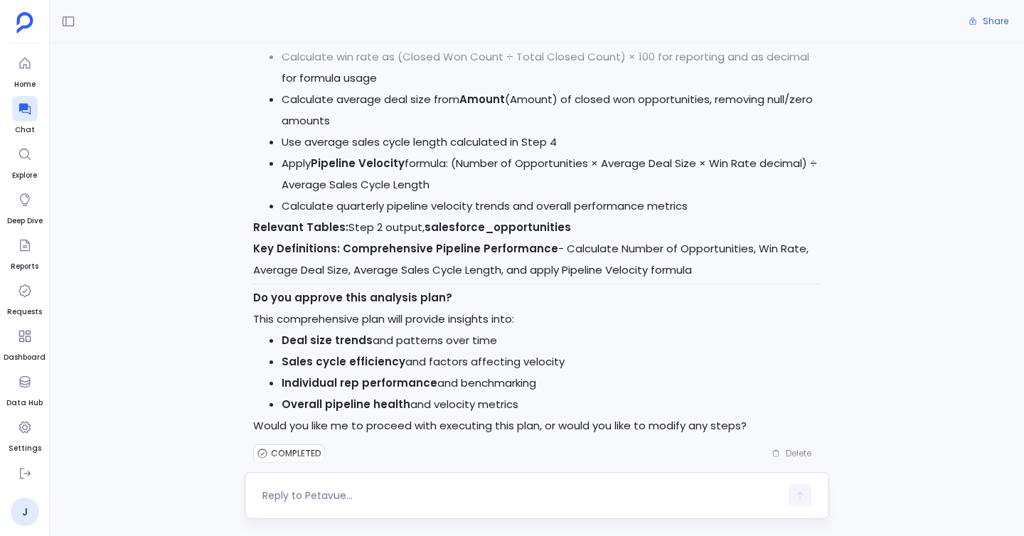
click at [362, 494] on textarea at bounding box center [521, 496] width 518 height 14
type textarea "yes"
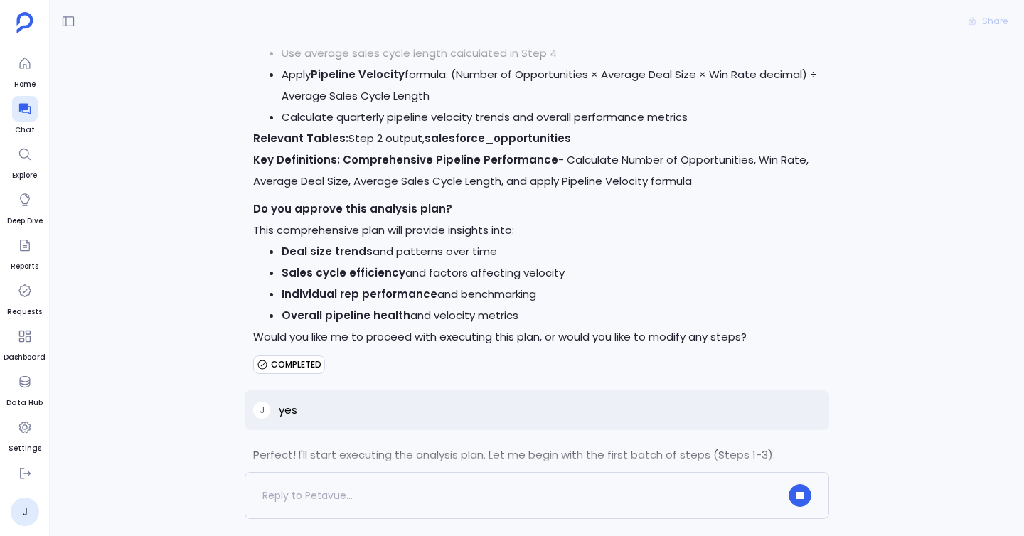
scroll to position [2813, 0]
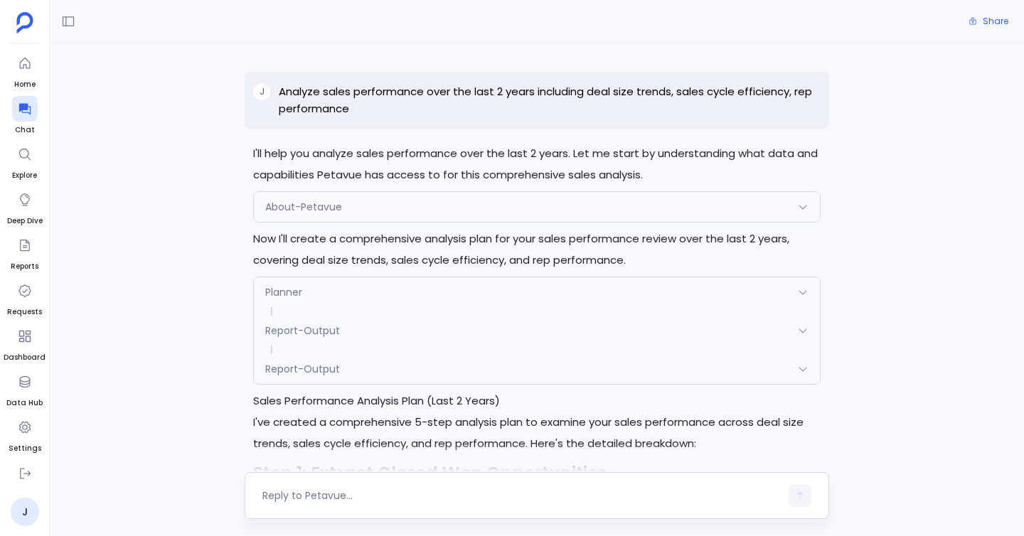
scroll to position [14301, 0]
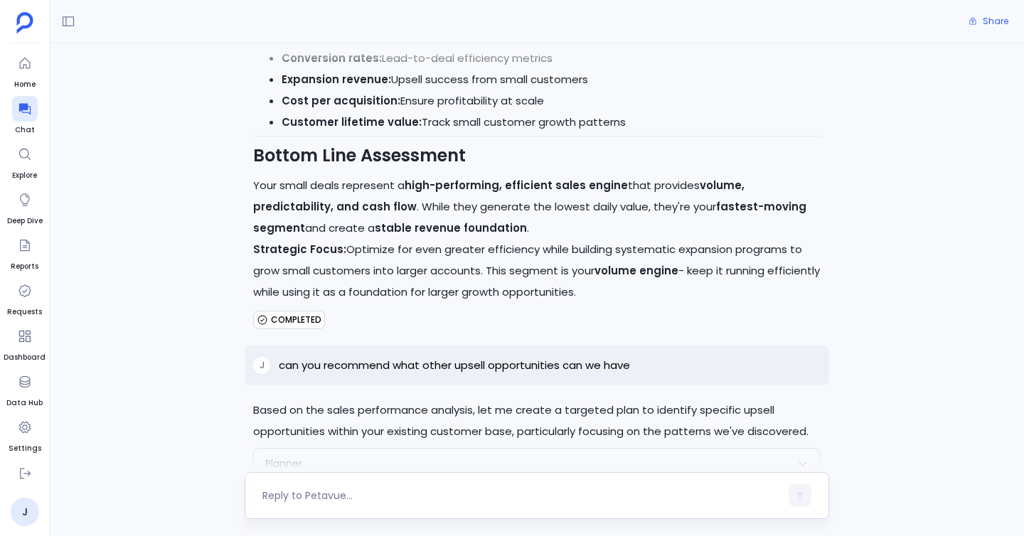
click at [340, 488] on div at bounding box center [521, 495] width 518 height 23
click at [329, 501] on textarea at bounding box center [521, 496] width 518 height 14
click at [405, 495] on textarea "can you recommend what other upsell opportunities can we have" at bounding box center [521, 496] width 518 height 14
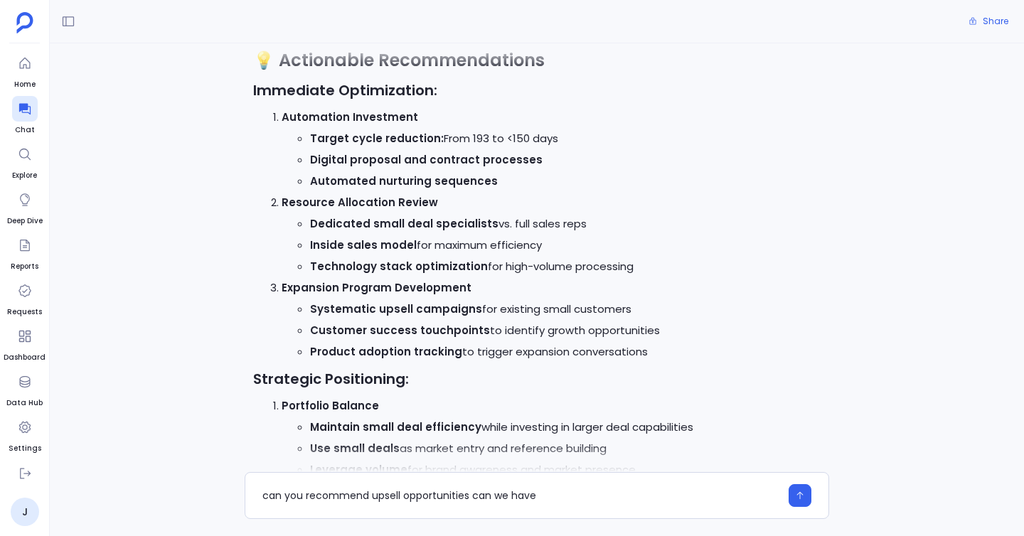
scroll to position [13701, 0]
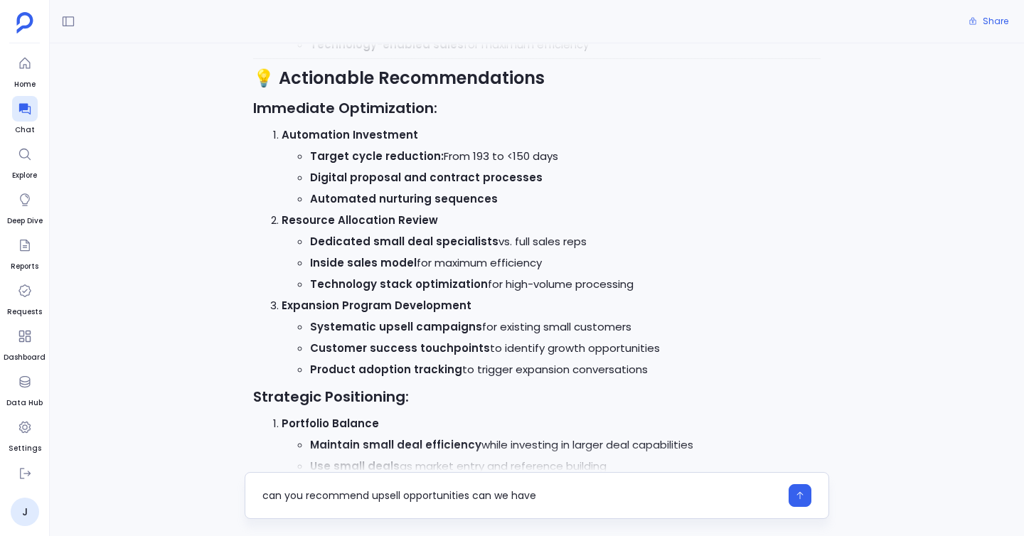
click at [474, 501] on textarea "can you recommend upsell opportunities can we have" at bounding box center [521, 496] width 518 height 14
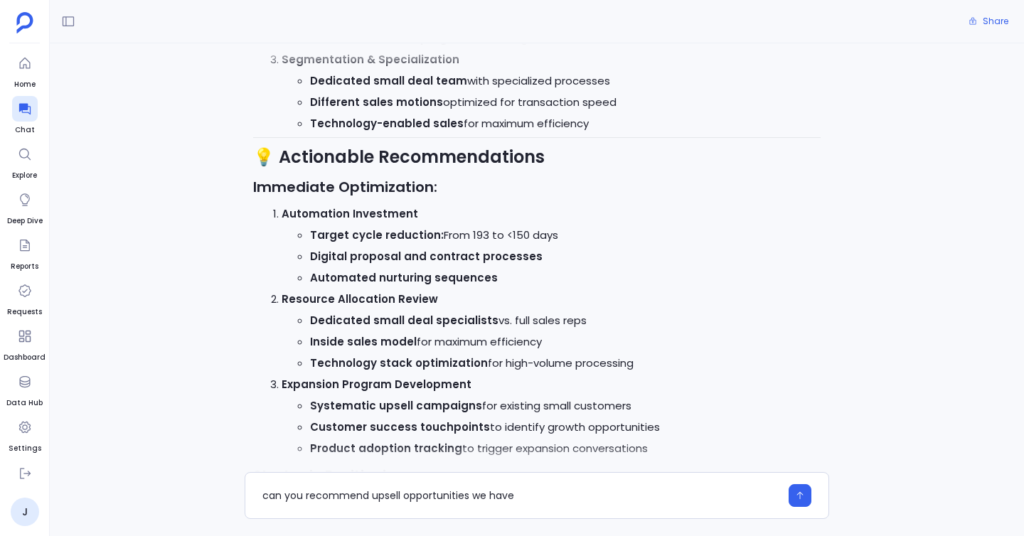
scroll to position [13619, 0]
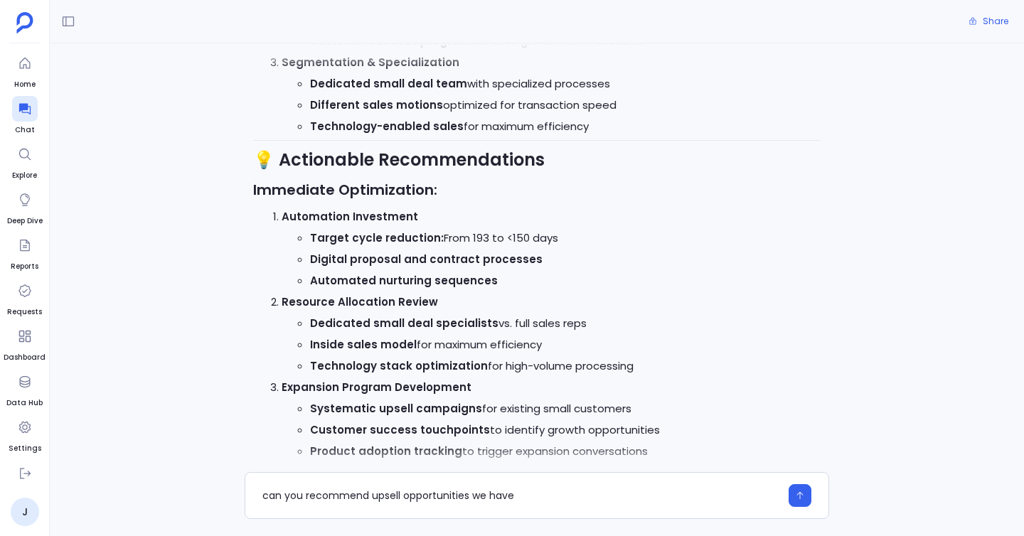
click at [316, 230] on strong "Target cycle reduction:" at bounding box center [377, 237] width 134 height 15
click at [388, 230] on strong "Target cycle reduction:" at bounding box center [377, 237] width 134 height 15
copy strong "Target cycle reduction"
drag, startPoint x: 373, startPoint y: 494, endPoint x: 559, endPoint y: 493, distance: 185.6
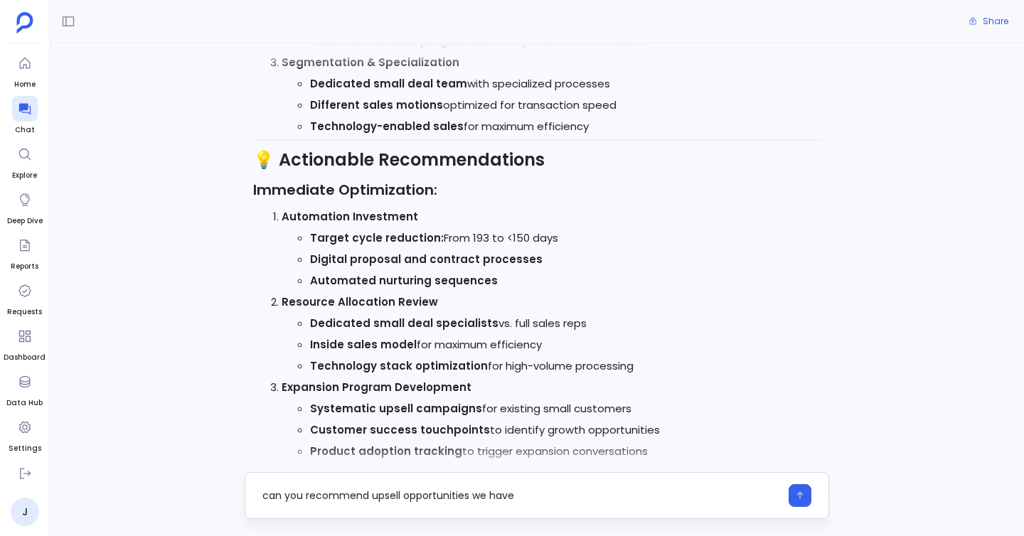
click at [560, 493] on textarea "can you recommend upsell opportunities we have" at bounding box center [521, 496] width 518 height 14
type textarea "can you recommend Target cycle reduction"
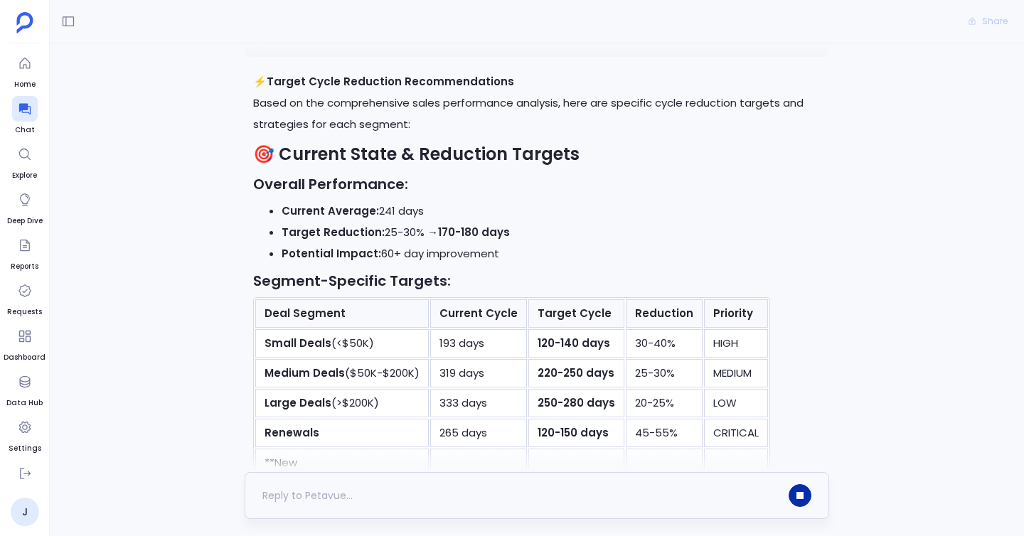
click at [794, 492] on button "button" at bounding box center [800, 495] width 23 height 23
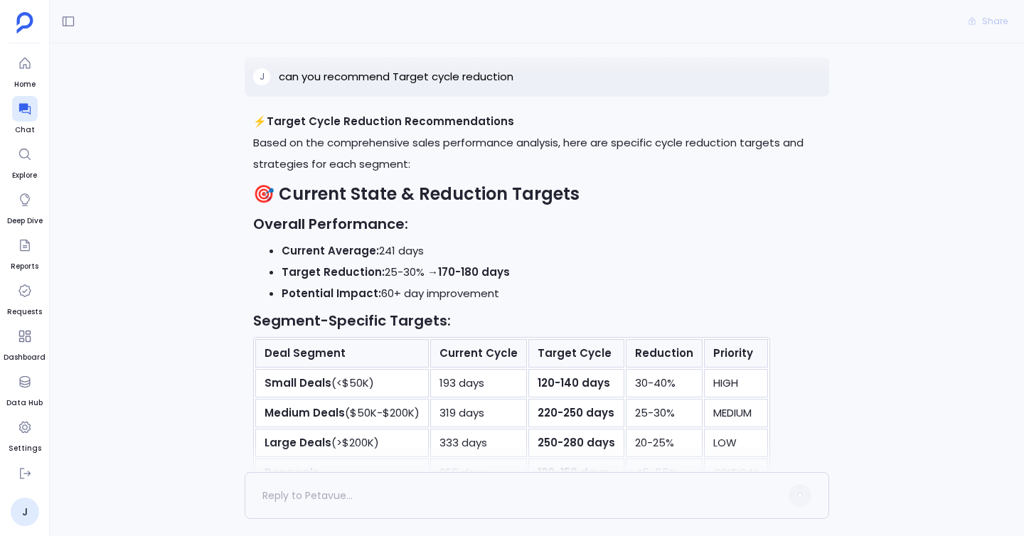
scroll to position [14635, 0]
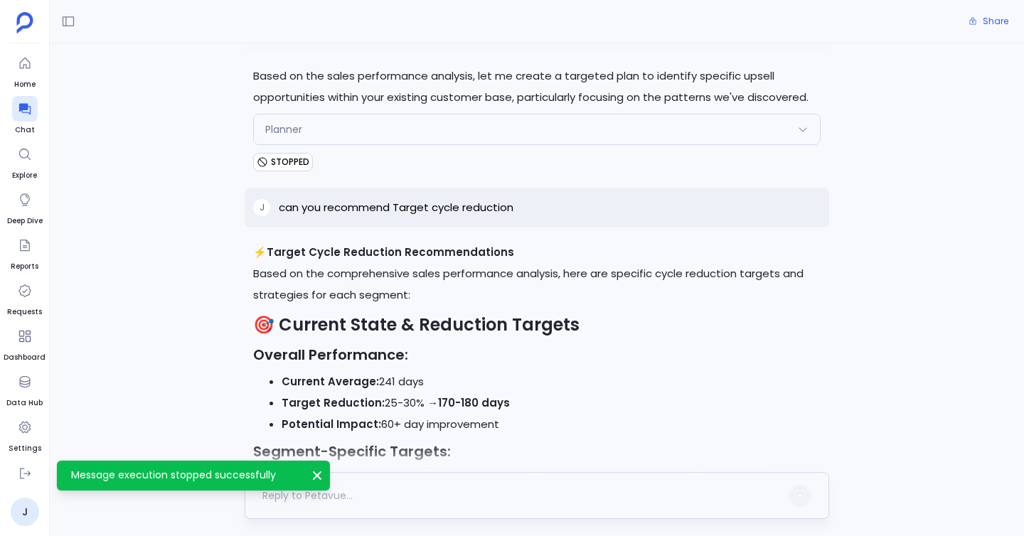
click at [378, 501] on div at bounding box center [521, 495] width 518 height 23
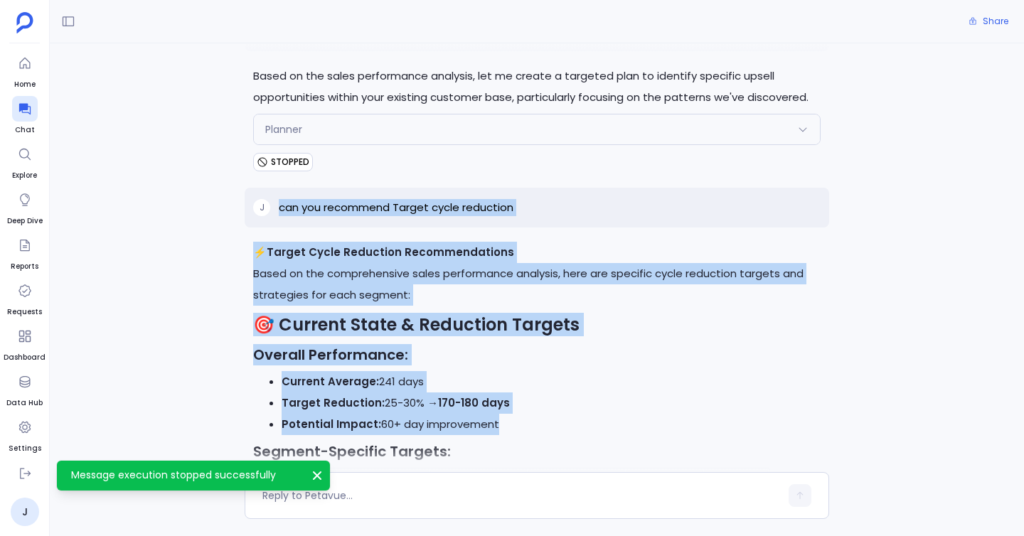
scroll to position [14875, 0]
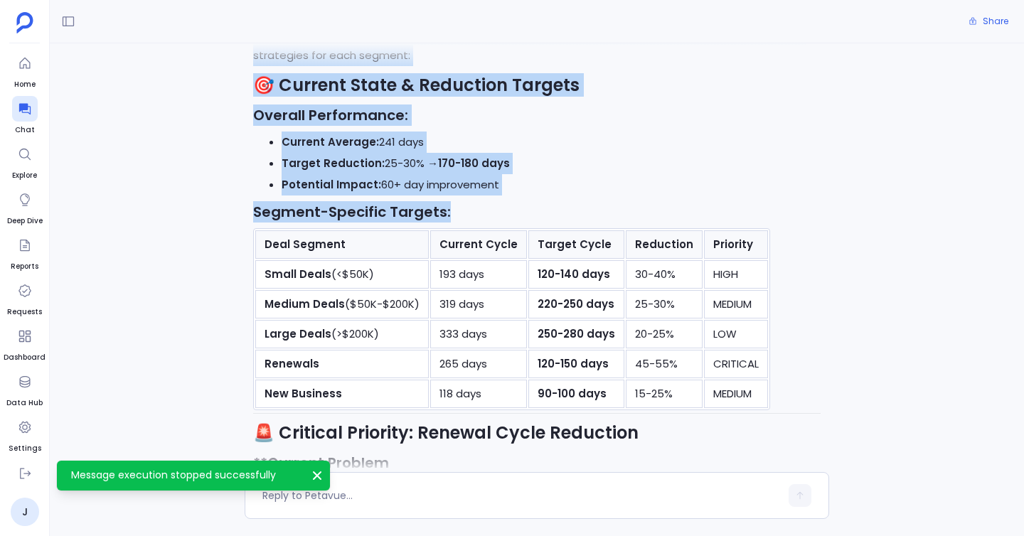
drag, startPoint x: 426, startPoint y: 135, endPoint x: 507, endPoint y: 143, distance: 81.5
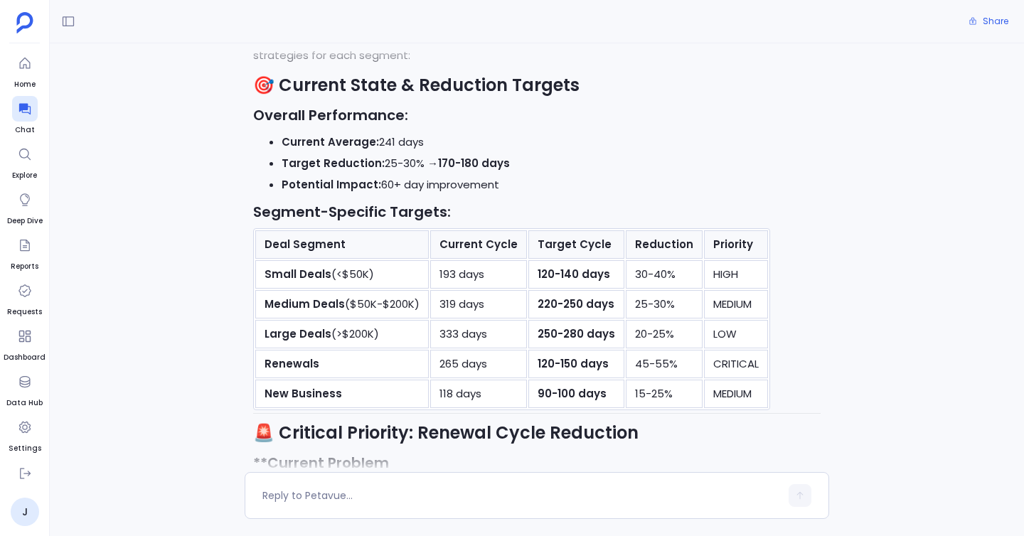
click at [507, 201] on h3 "Segment-Specific Targets:" at bounding box center [537, 211] width 568 height 21
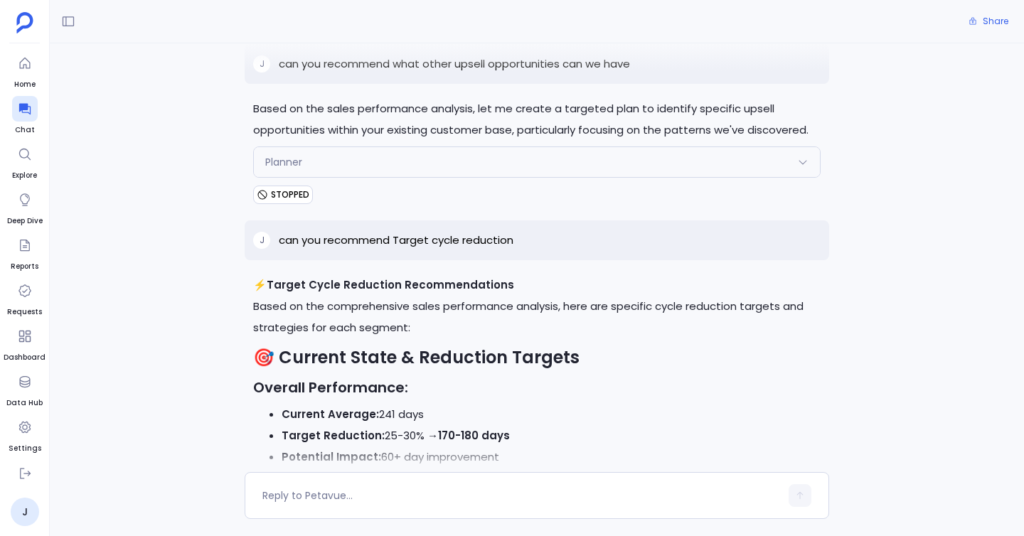
scroll to position [14570, 0]
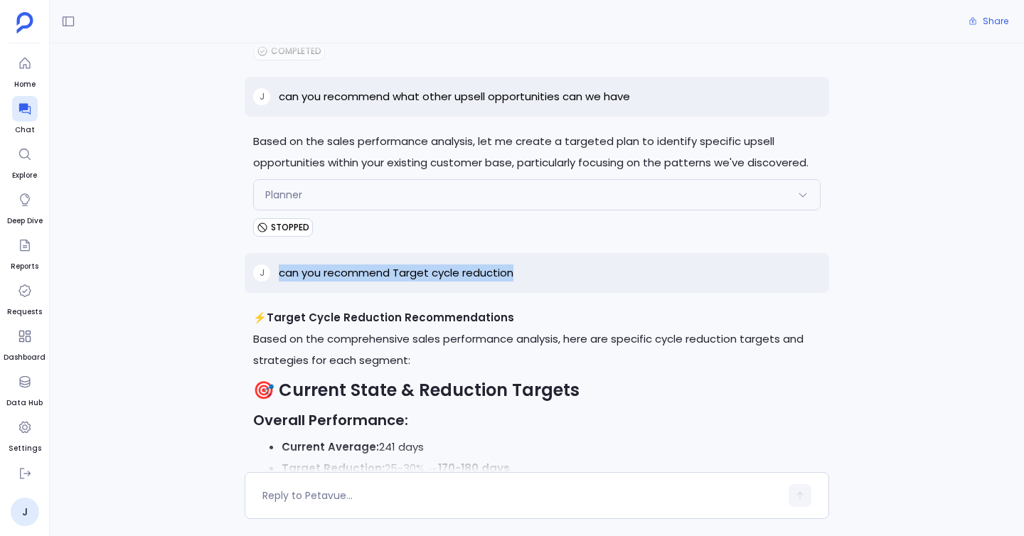
drag, startPoint x: 534, startPoint y: 219, endPoint x: 275, endPoint y: 210, distance: 259.0
click at [275, 253] on div "j can you recommend Target cycle reduction" at bounding box center [537, 273] width 585 height 40
copy p "can you recommend Target cycle reduction"
click at [300, 501] on textarea at bounding box center [521, 496] width 518 height 14
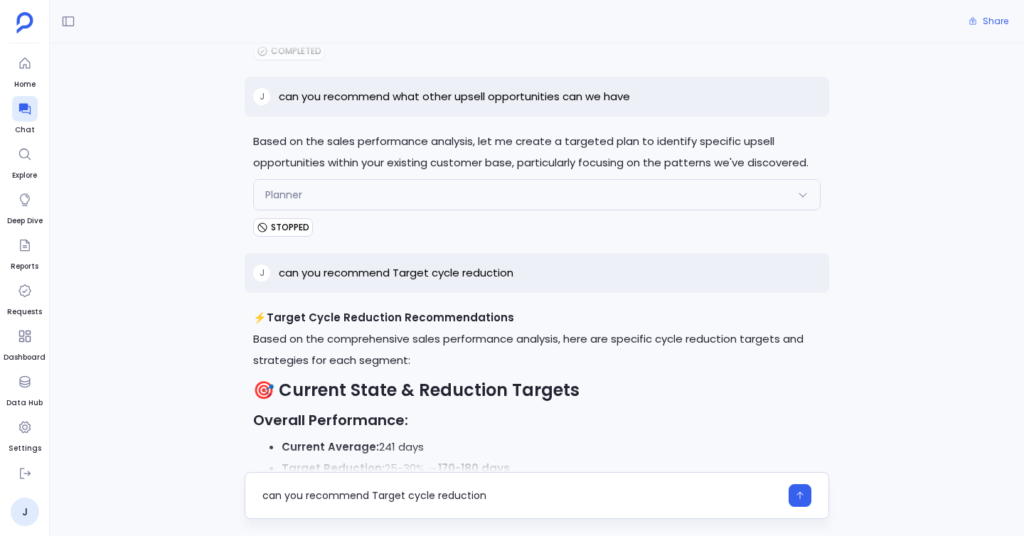
type textarea "can you recommend Target cycle reduction"
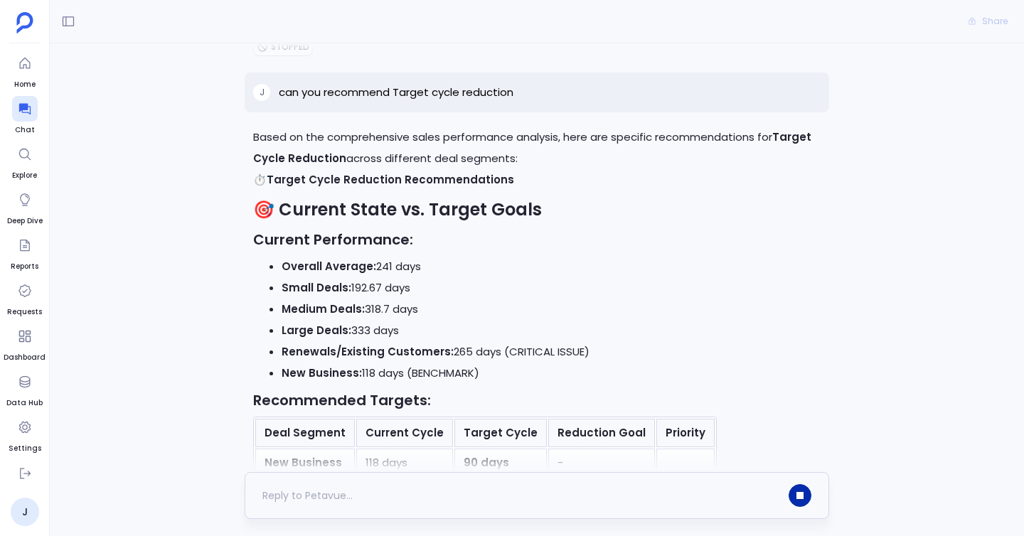
click at [795, 490] on button "button" at bounding box center [800, 495] width 23 height 23
click at [632, 491] on div at bounding box center [521, 495] width 518 height 23
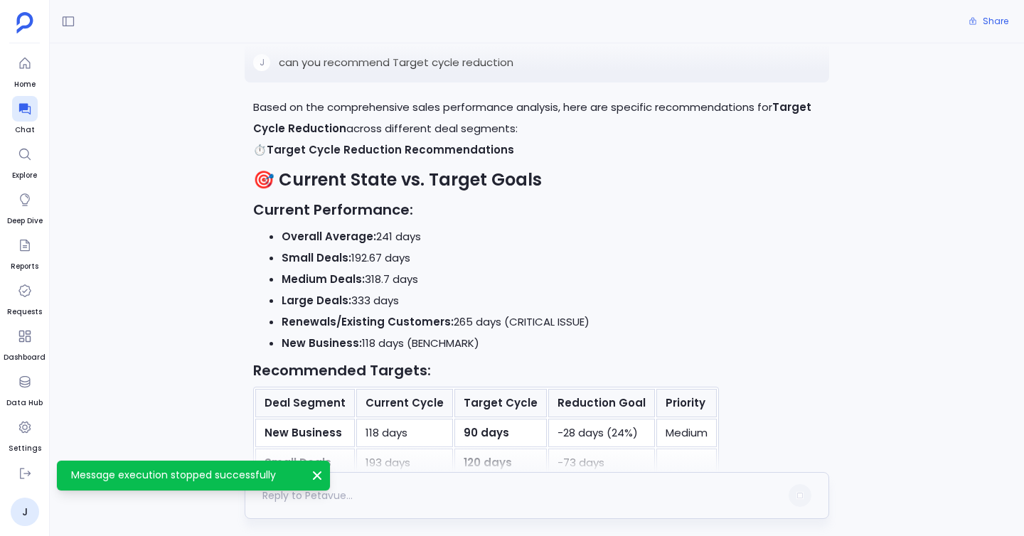
scroll to position [15381, 0]
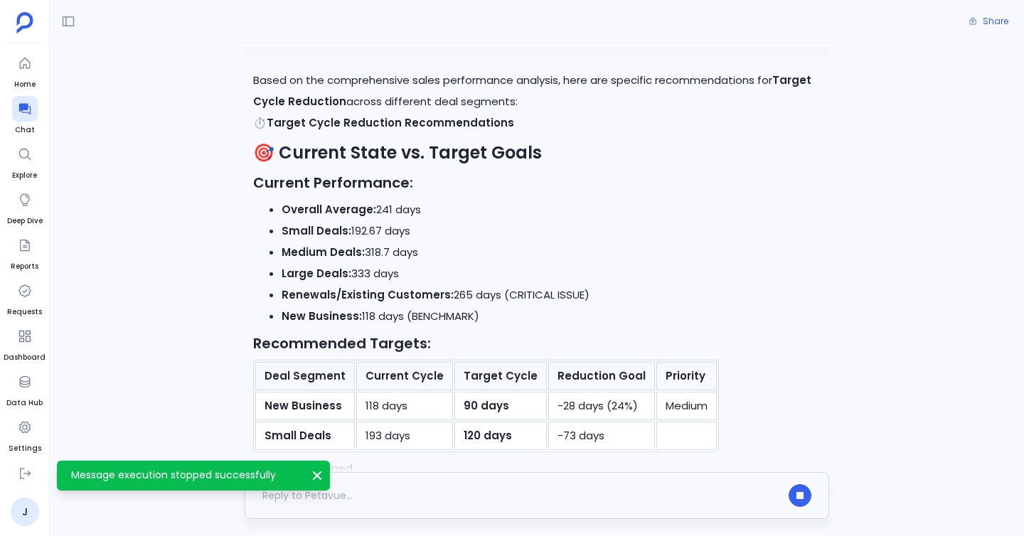
click at [377, 492] on div at bounding box center [521, 495] width 518 height 23
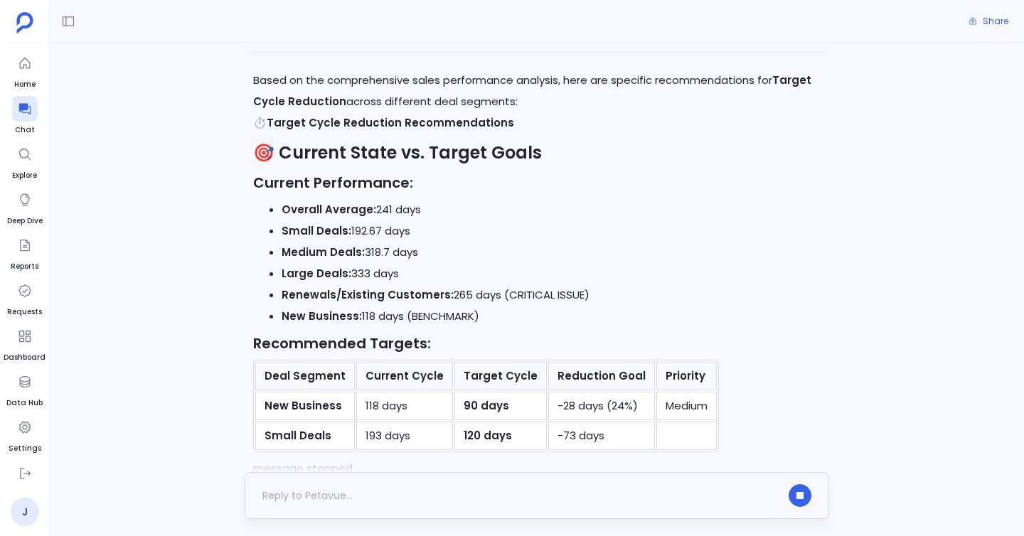
click at [343, 492] on div at bounding box center [521, 495] width 518 height 23
click at [327, 489] on div at bounding box center [521, 495] width 518 height 23
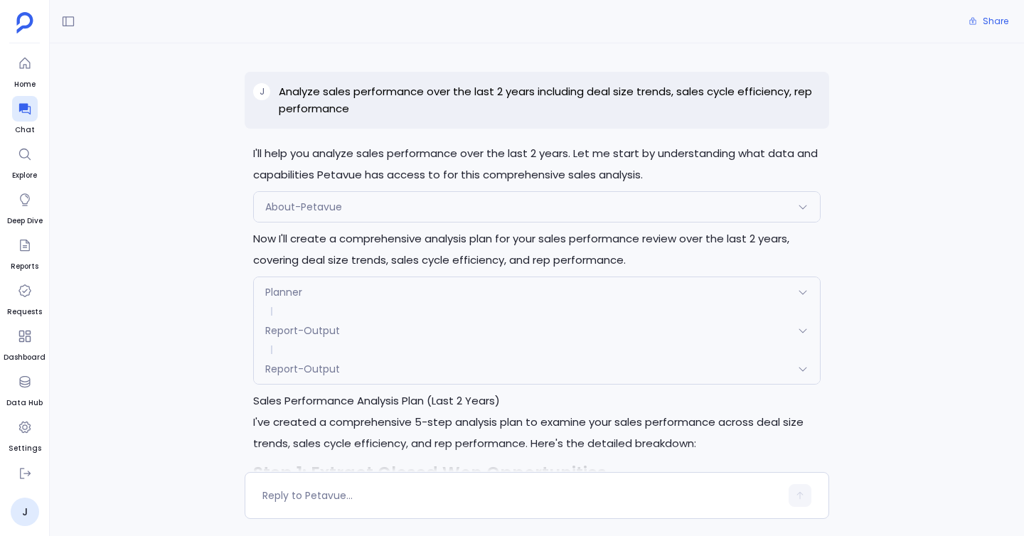
scroll to position [15354, 0]
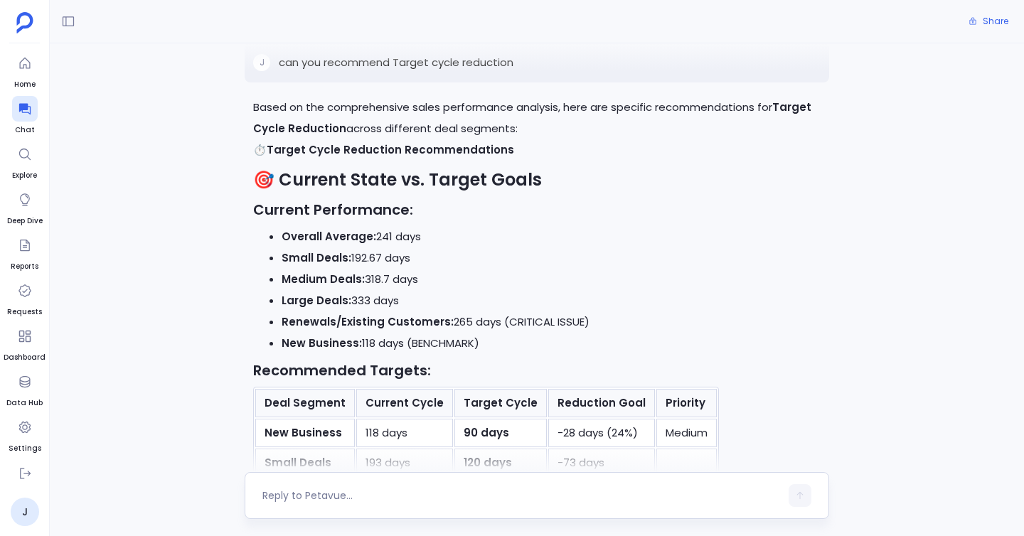
click at [323, 496] on textarea at bounding box center [521, 496] width 518 height 14
type textarea "can you recommend Target cycle reduction using summary tool'"
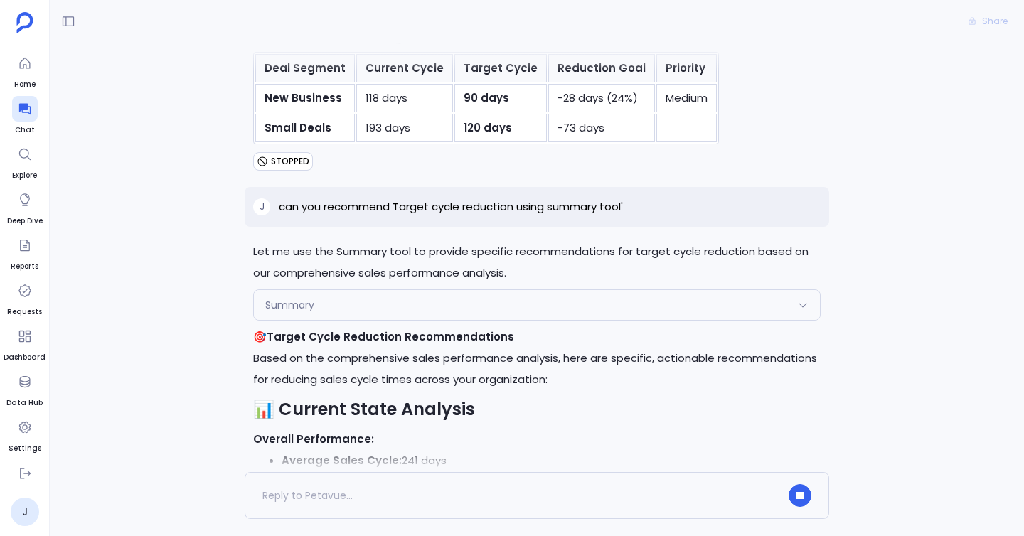
scroll to position [15688, 0]
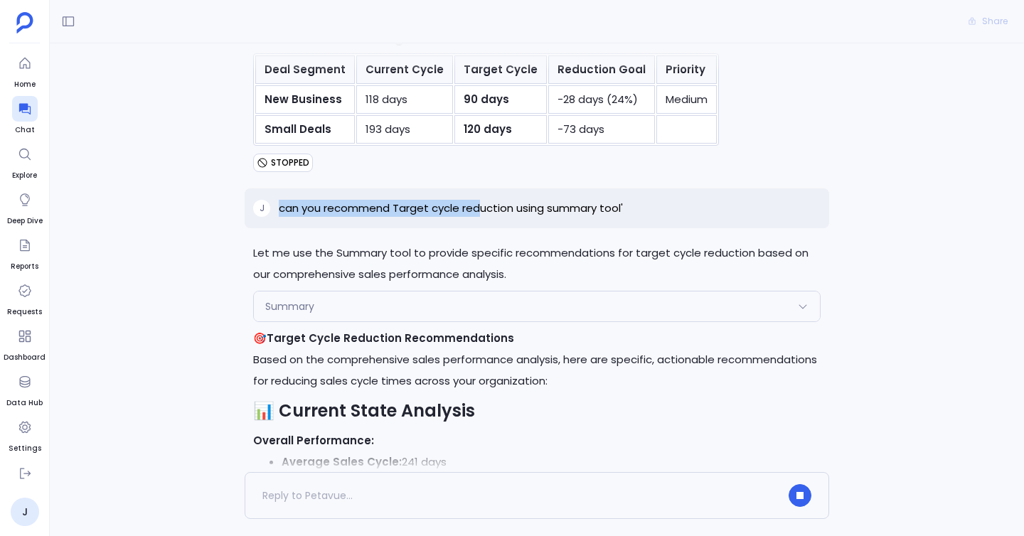
drag, startPoint x: 272, startPoint y: 146, endPoint x: 480, endPoint y: 141, distance: 207.7
click at [479, 188] on div "j can you recommend Target cycle reduction using summary tool'" at bounding box center [537, 208] width 585 height 40
click at [501, 200] on p "can you recommend Target cycle reduction using summary tool'" at bounding box center [451, 208] width 344 height 17
click at [506, 200] on p "can you recommend Target cycle reduction using summary tool'" at bounding box center [451, 208] width 344 height 17
click at [512, 200] on p "can you recommend Target cycle reduction using summary tool'" at bounding box center [451, 208] width 344 height 17
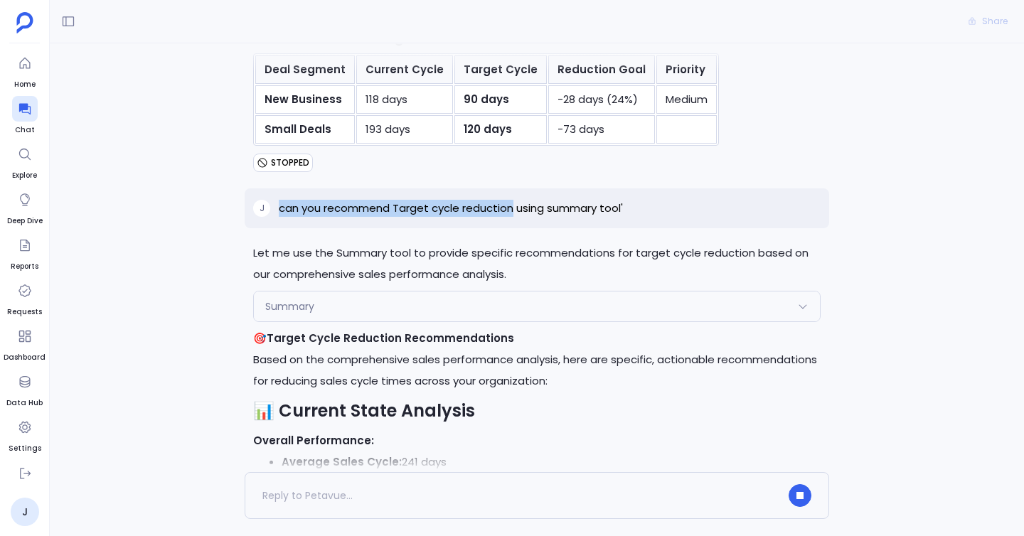
copy div "can you recommend Target cycle reduction"
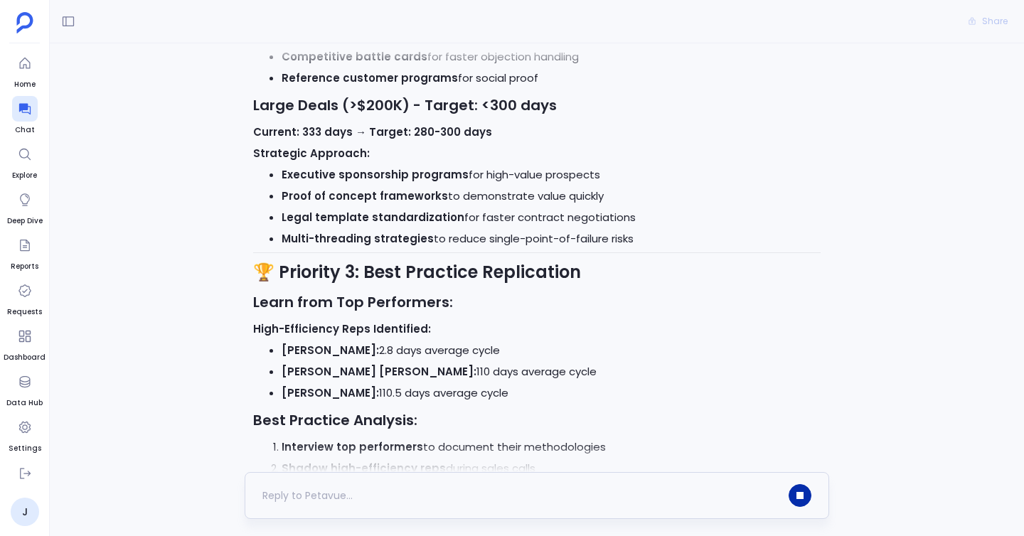
click at [802, 503] on button "button" at bounding box center [800, 495] width 23 height 23
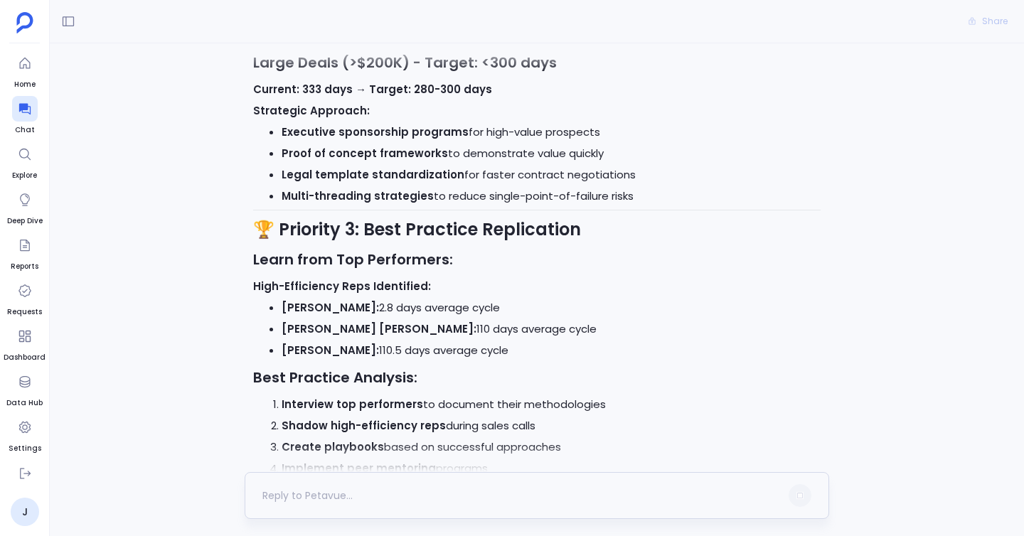
click at [570, 503] on div at bounding box center [521, 495] width 518 height 23
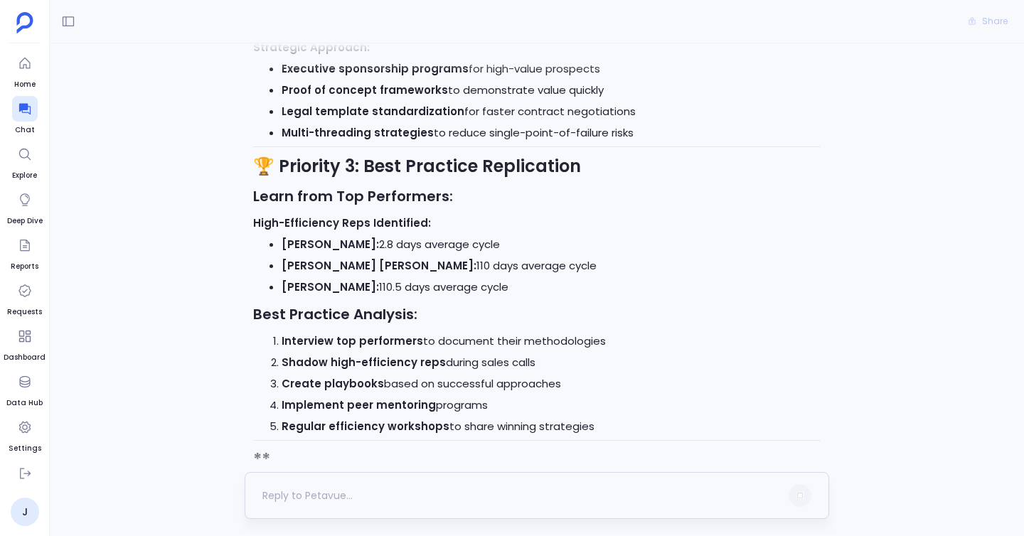
scroll to position [17166, 0]
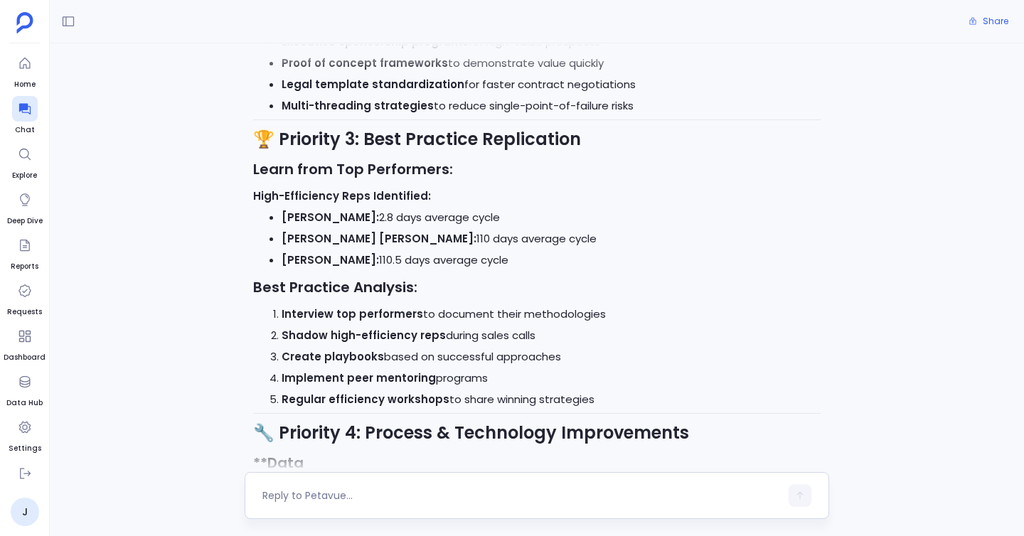
click at [493, 494] on textarea at bounding box center [521, 496] width 518 height 14
type textarea "can you recommend Target cycle reduction ways"
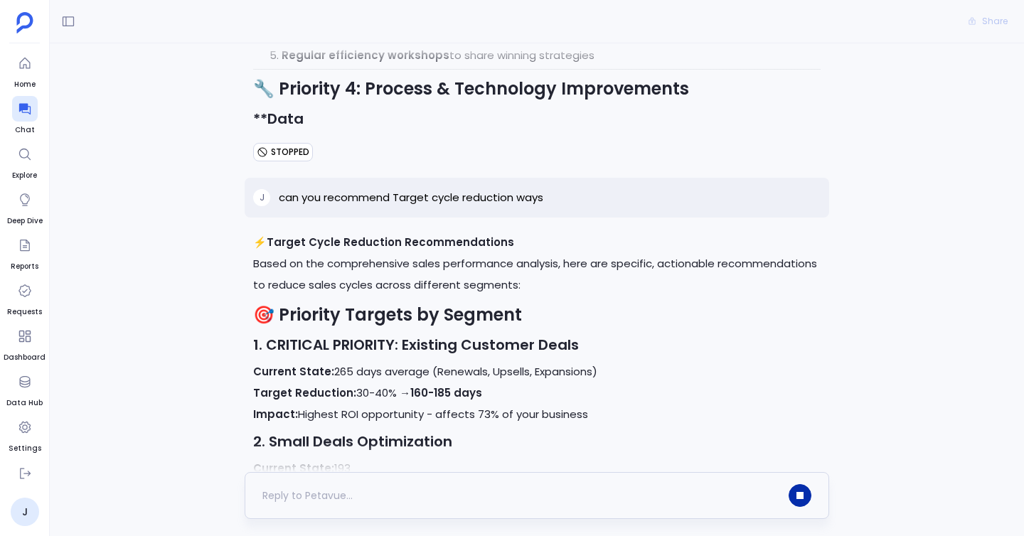
click at [798, 494] on icon "button" at bounding box center [800, 495] width 7 height 7
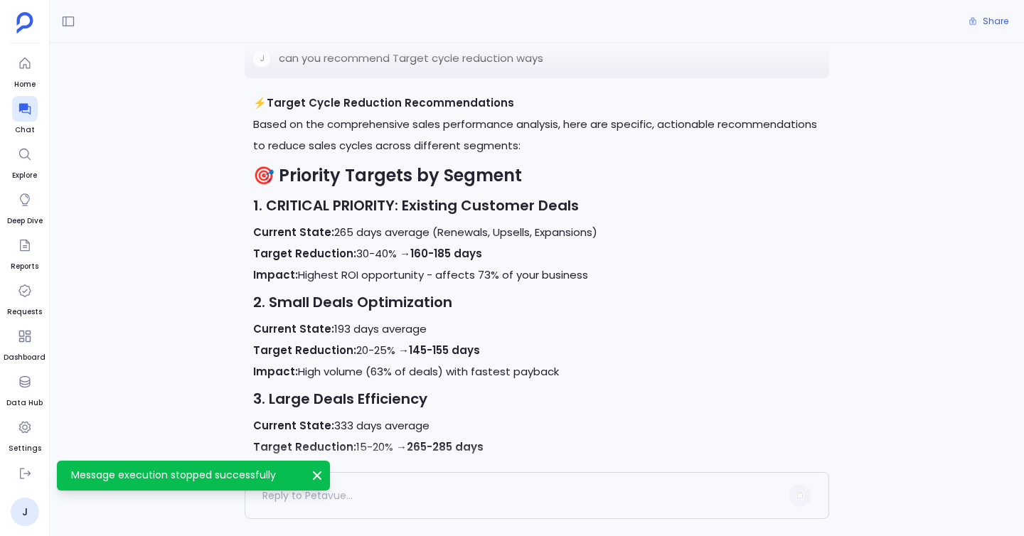
scroll to position [17677, 0]
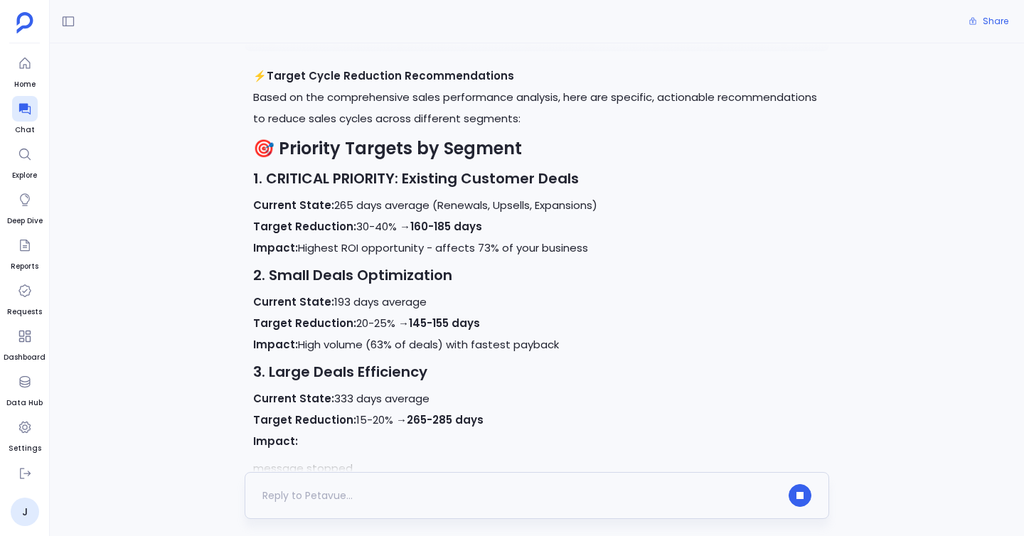
click at [412, 479] on div at bounding box center [537, 495] width 585 height 47
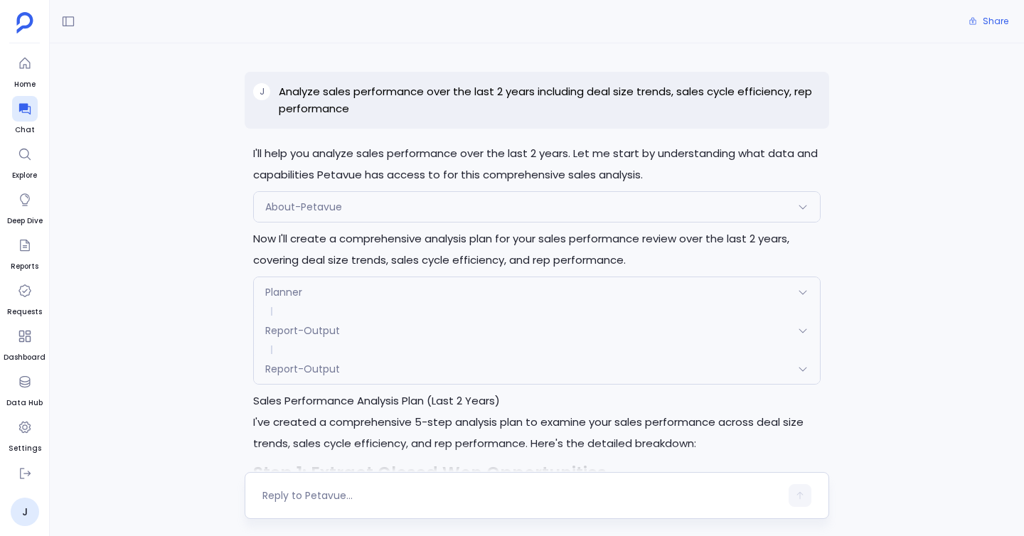
scroll to position [17650, 0]
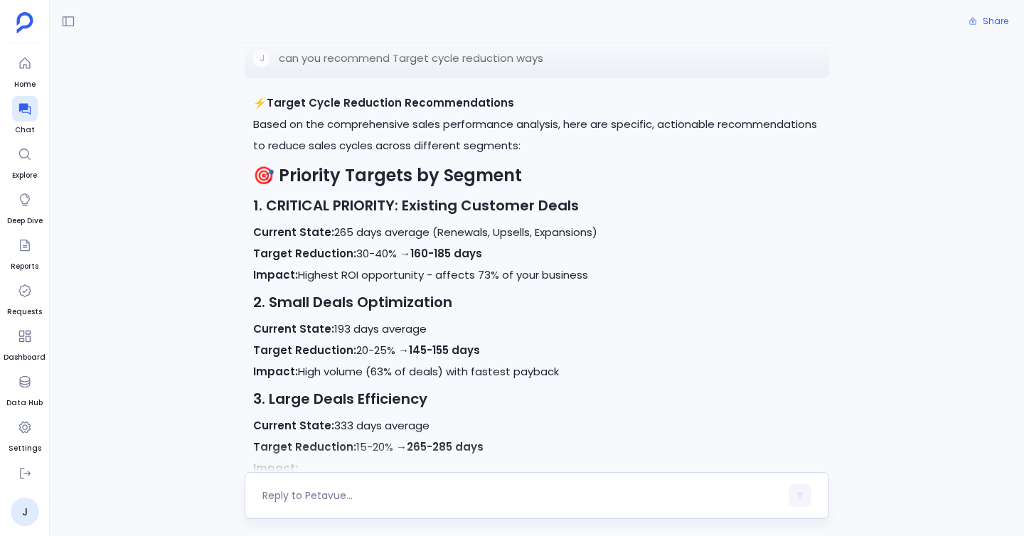
click at [316, 499] on textarea at bounding box center [521, 496] width 518 height 14
click at [264, 498] on textarea "can you recommend Target cycle reduction" at bounding box center [521, 493] width 518 height 28
type textarea "can you recommend Target cycle reduction"
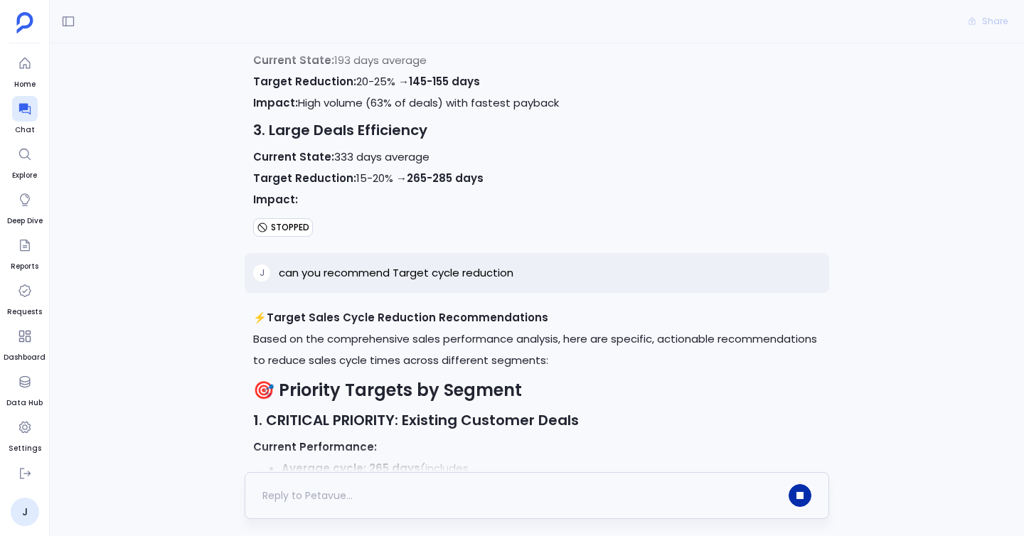
click at [795, 486] on button "button" at bounding box center [800, 495] width 23 height 23
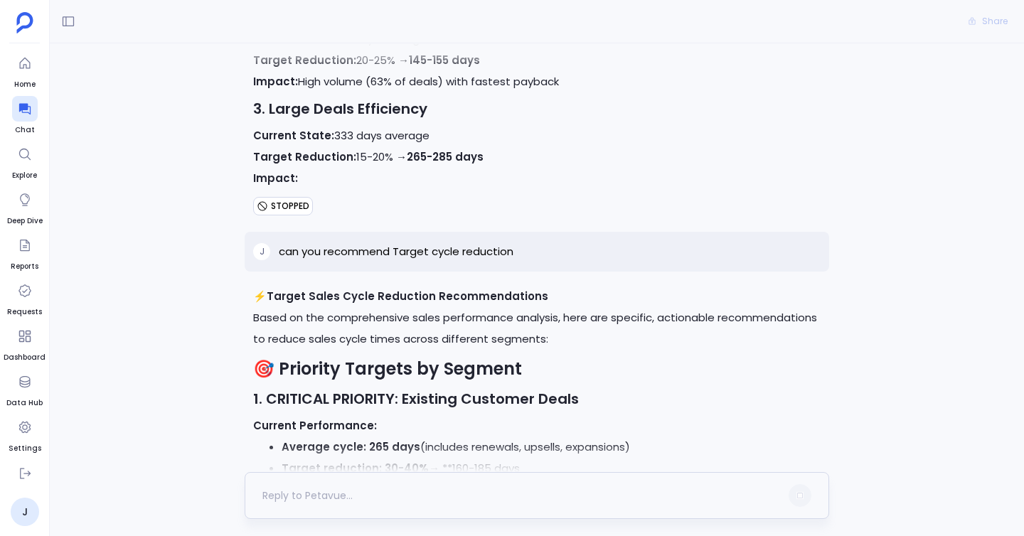
click at [630, 485] on div at bounding box center [521, 495] width 518 height 23
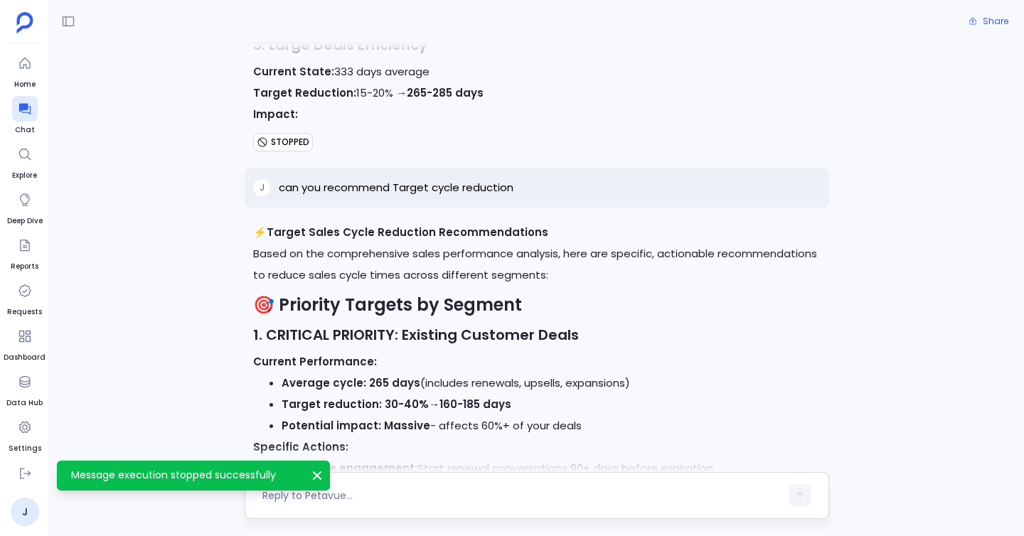
scroll to position [18047, 0]
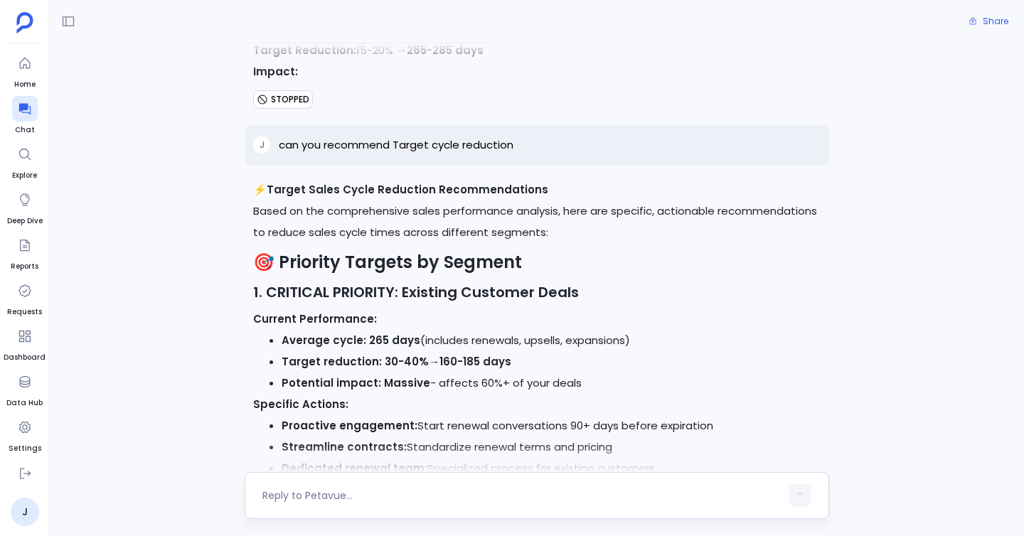
click at [559, 498] on textarea at bounding box center [521, 496] width 518 height 14
type textarea "can you recommend Target cycle reduction using summary tool"
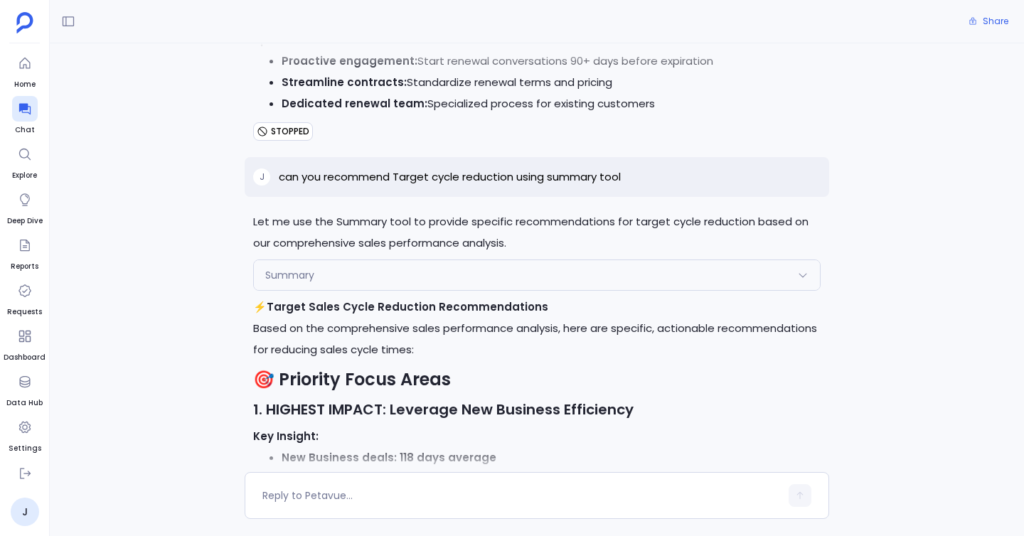
scroll to position [18383, 0]
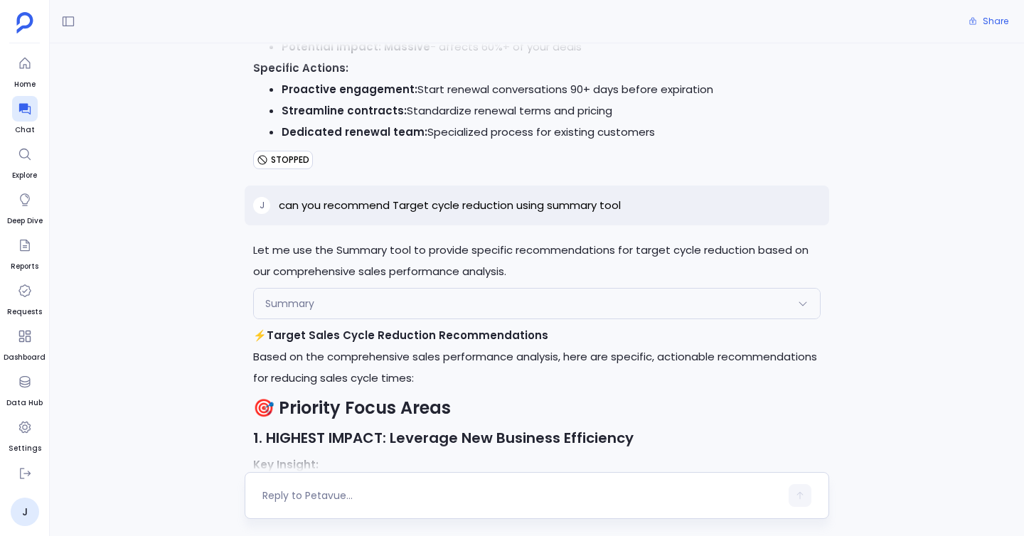
click at [361, 487] on div at bounding box center [521, 495] width 518 height 23
click at [340, 489] on textarea at bounding box center [521, 496] width 518 height 14
type textarea "can you give insight apart from the ones that you have given"
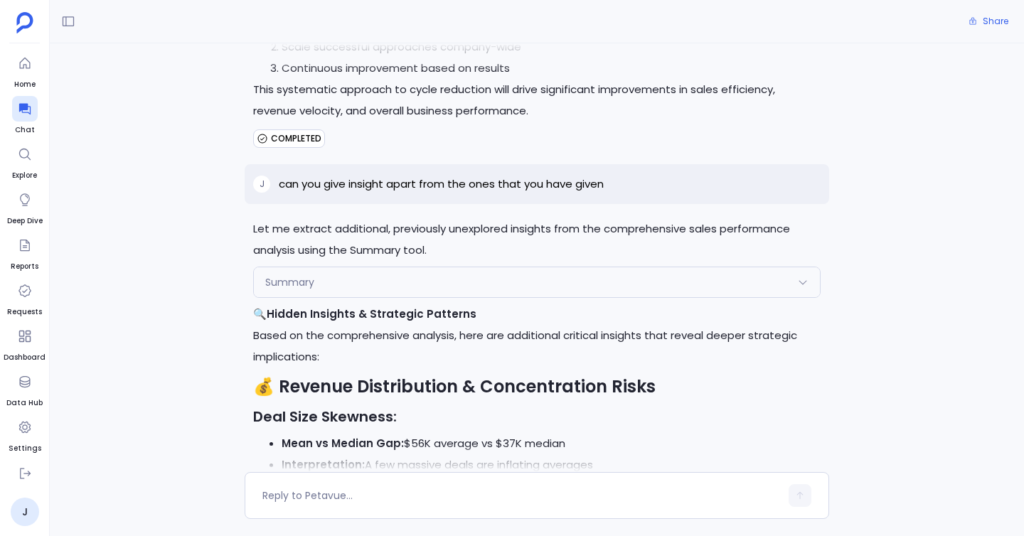
scroll to position [20744, 0]
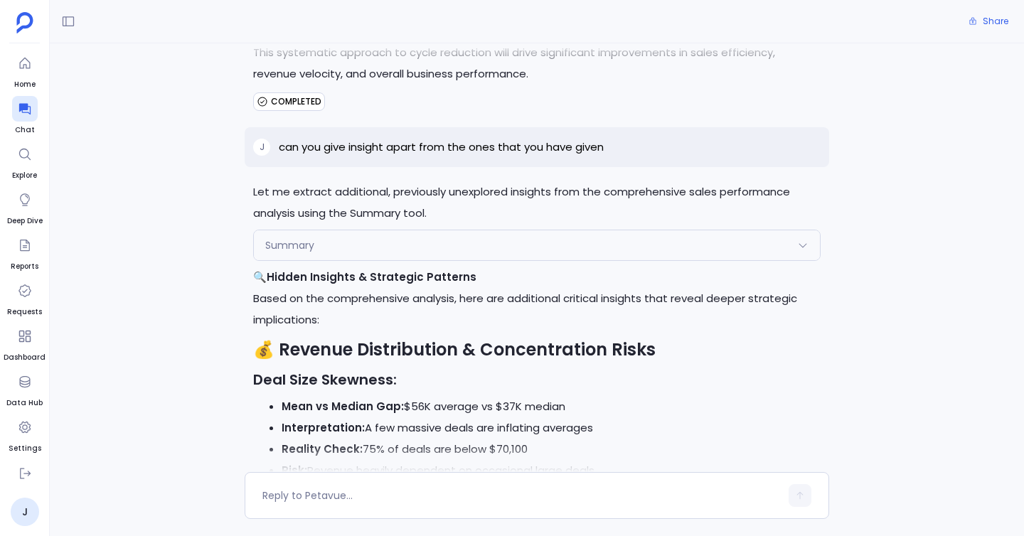
click at [405, 230] on div "Summary" at bounding box center [537, 245] width 566 height 30
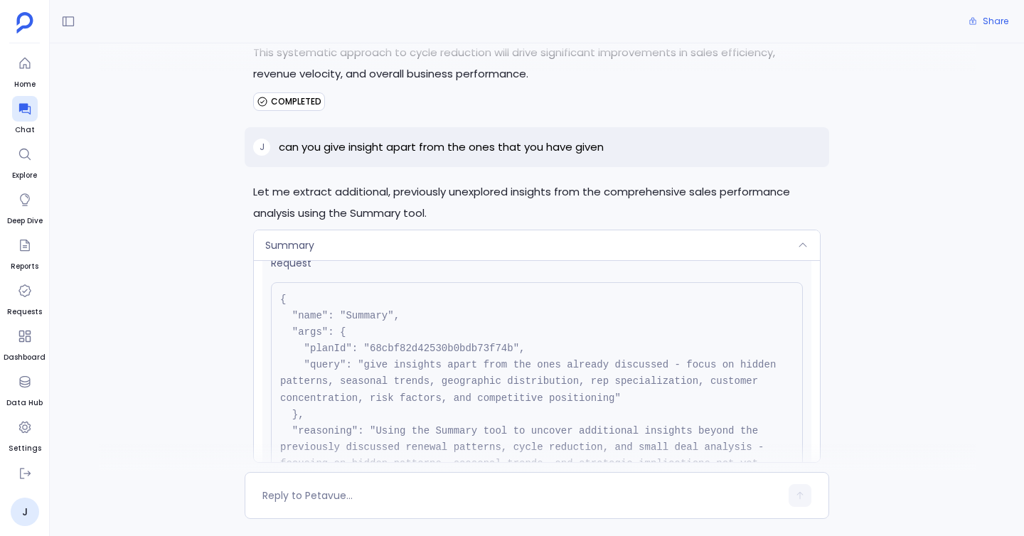
scroll to position [36, 0]
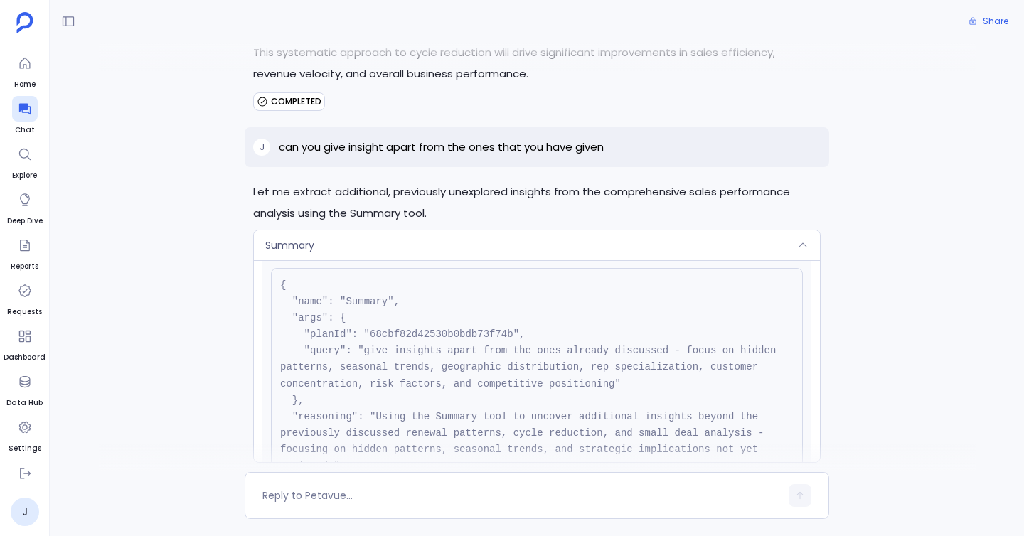
click at [447, 230] on div "Summary" at bounding box center [537, 245] width 566 height 30
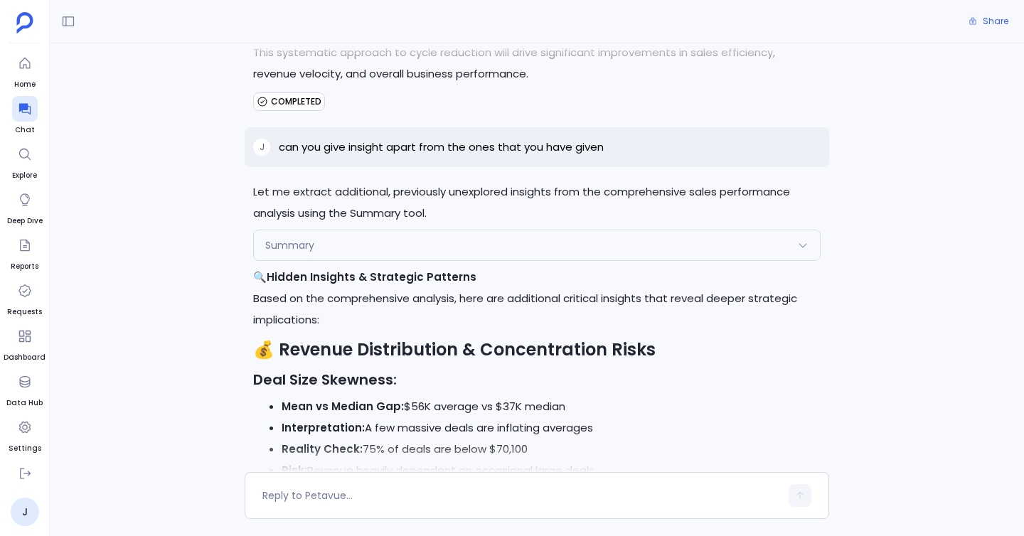
click at [437, 230] on div "Summary" at bounding box center [537, 245] width 566 height 30
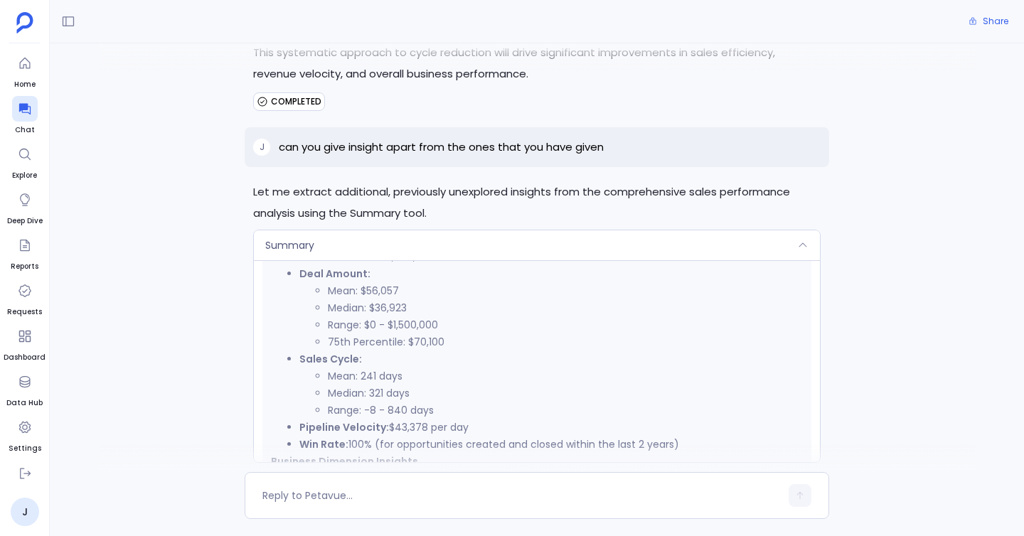
scroll to position [402, 0]
